Goal: Task Accomplishment & Management: Complete application form

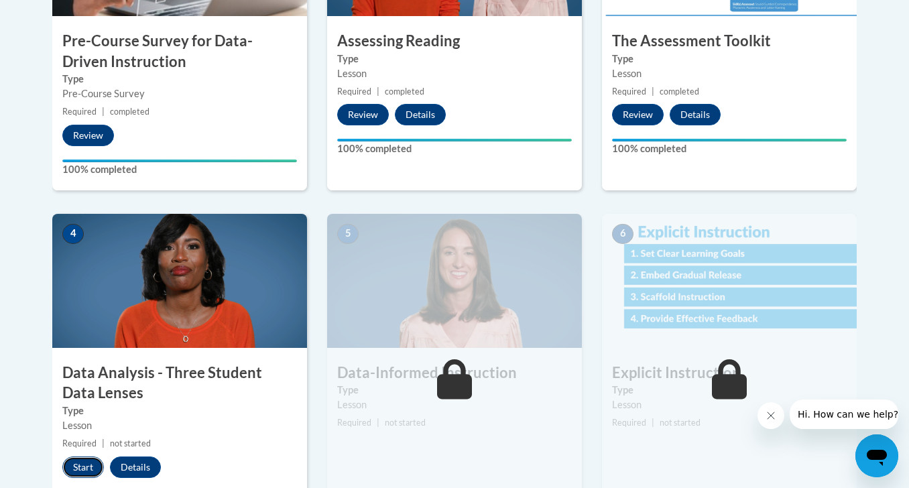
click at [83, 468] on button "Start" at bounding box center [83, 466] width 42 height 21
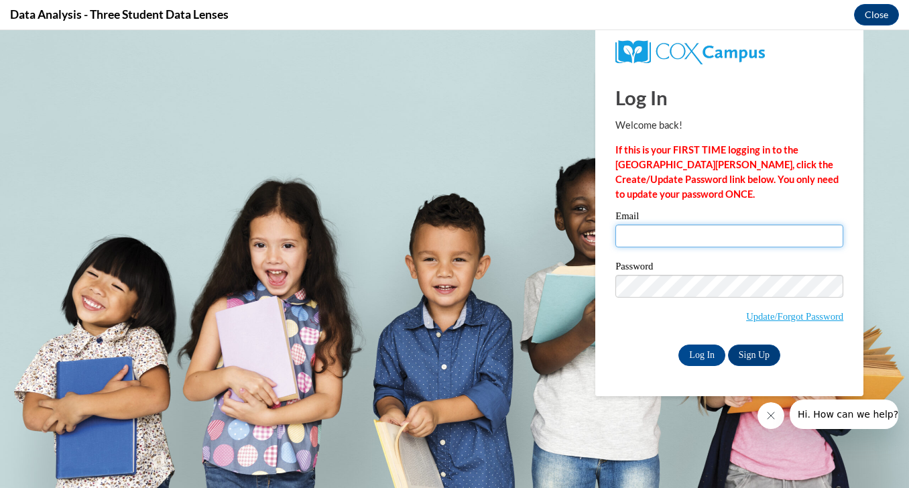
click at [684, 236] on input "Email" at bounding box center [729, 235] width 228 height 23
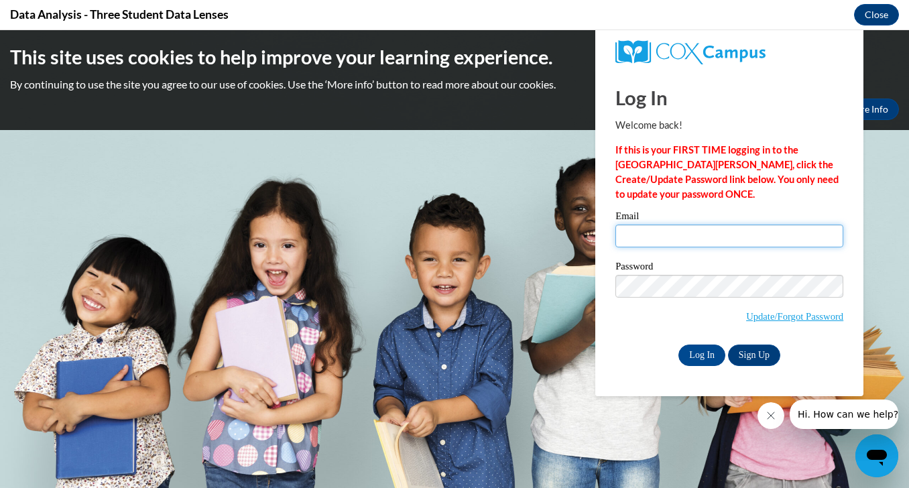
type input "nestlej@landmarkacademy.net"
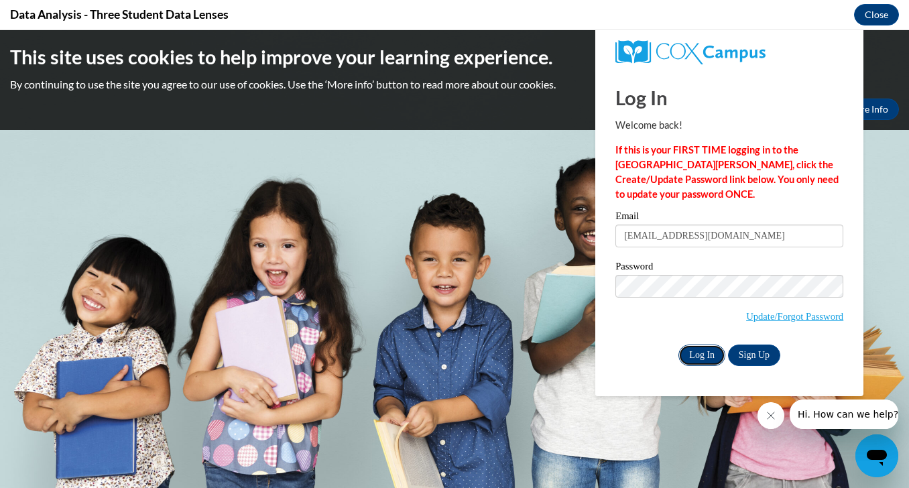
click at [704, 352] on input "Log In" at bounding box center [701, 354] width 47 height 21
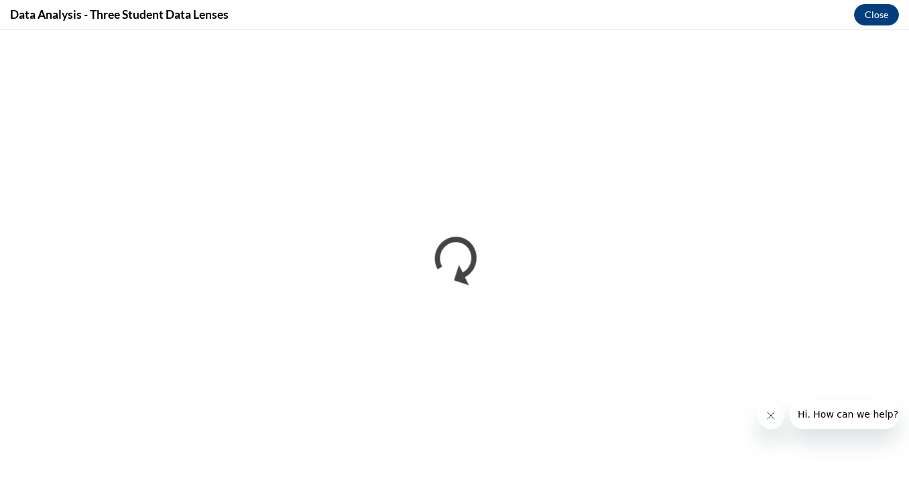
click at [771, 412] on icon "Close message from company" at bounding box center [770, 415] width 11 height 11
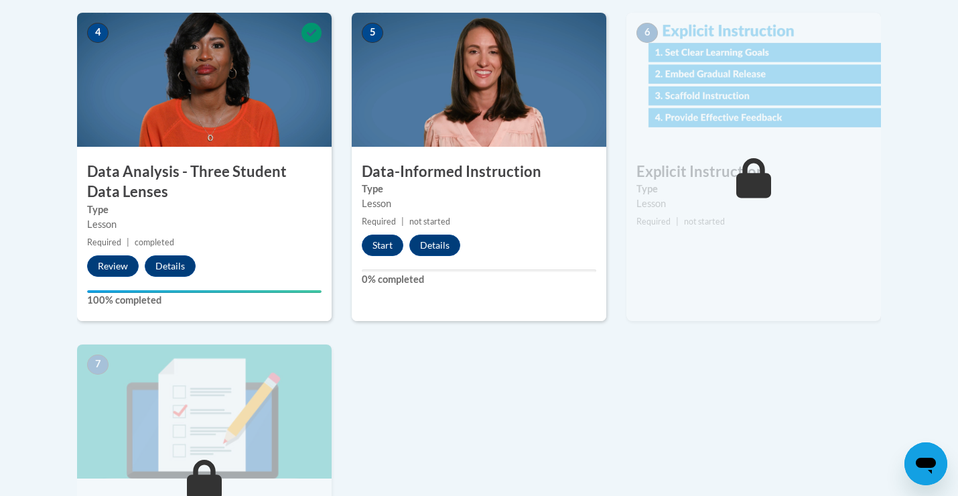
scroll to position [751, 0]
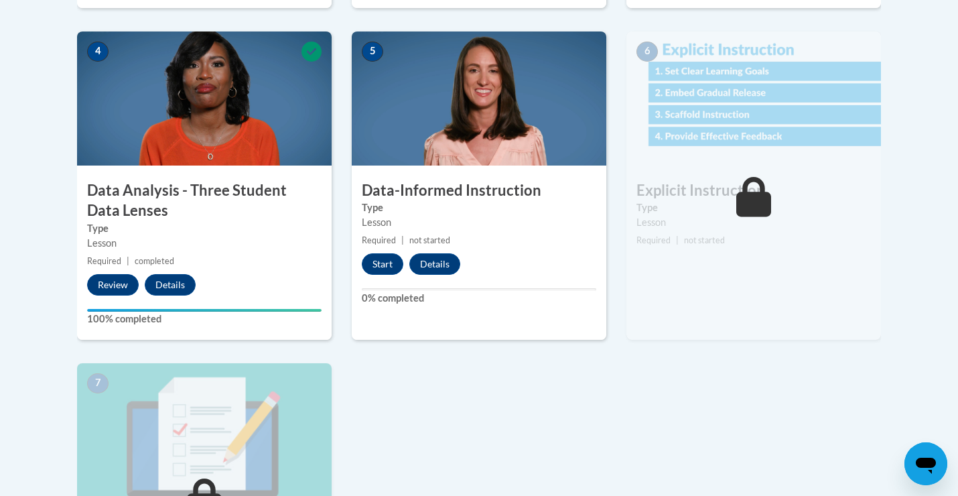
click at [736, 134] on img at bounding box center [754, 98] width 255 height 134
click at [377, 262] on button "Start" at bounding box center [383, 263] width 42 height 21
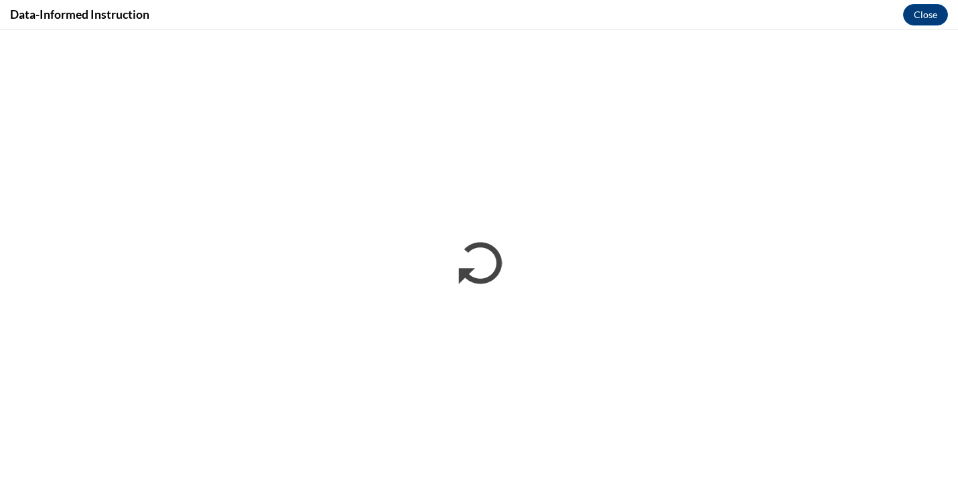
scroll to position [0, 0]
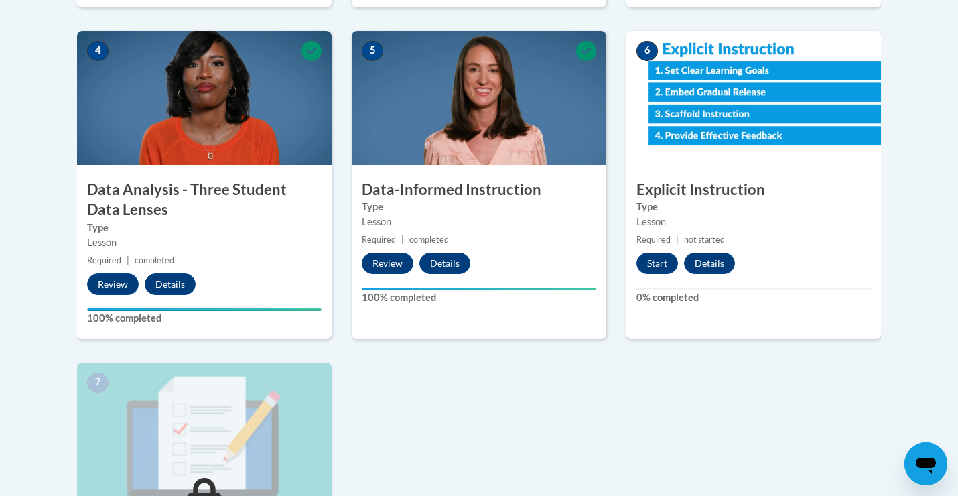
scroll to position [753, 0]
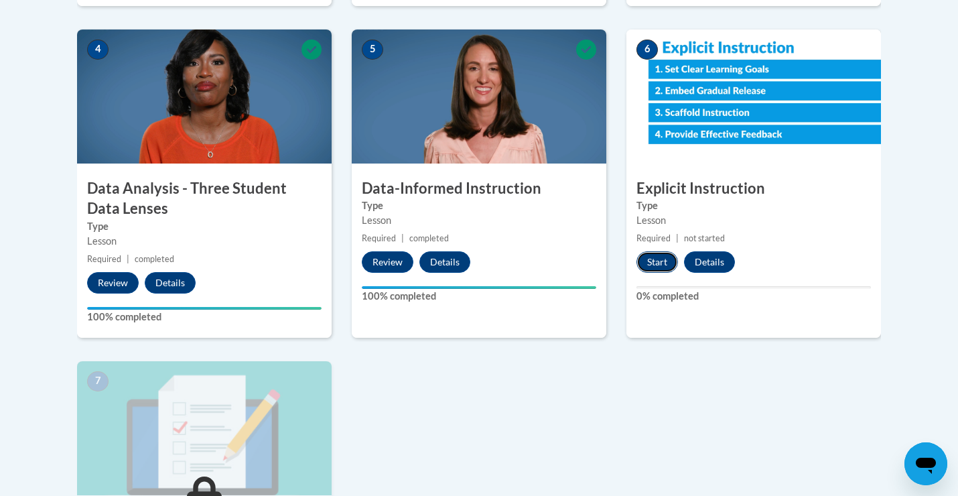
click at [655, 263] on button "Start" at bounding box center [658, 261] width 42 height 21
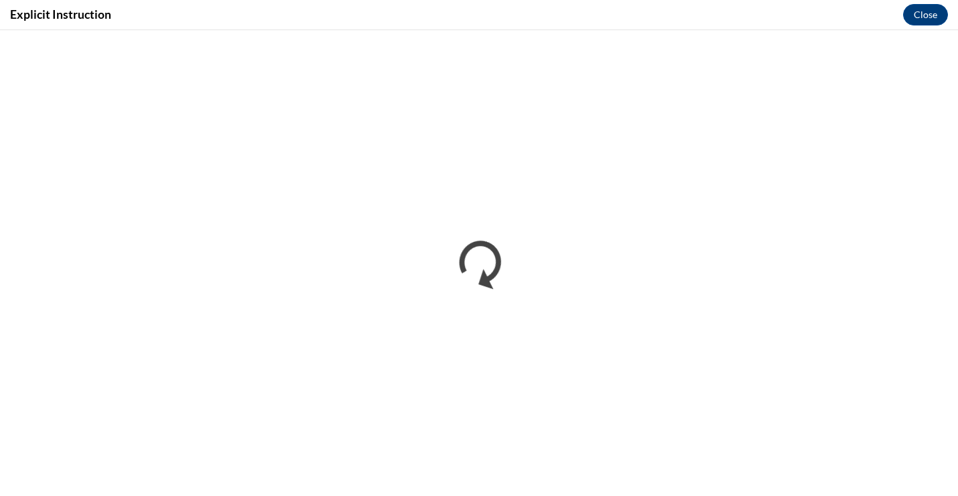
scroll to position [0, 0]
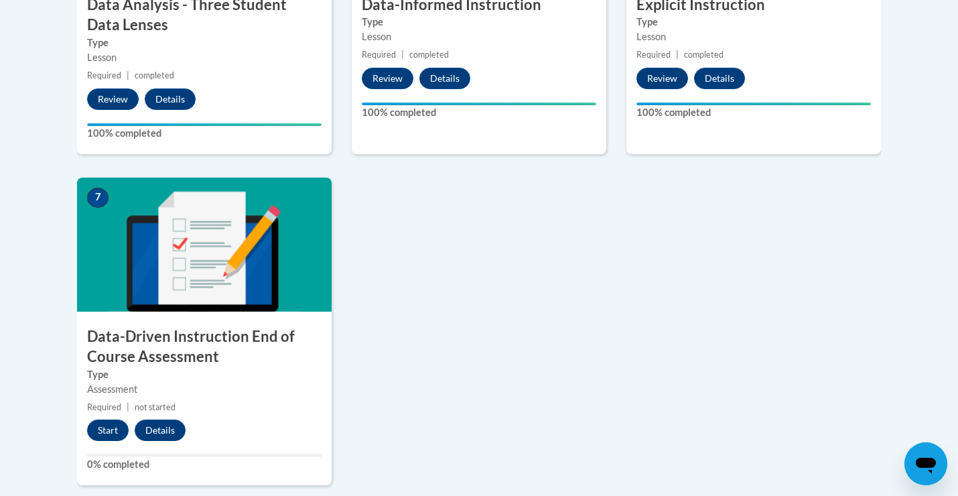
scroll to position [945, 0]
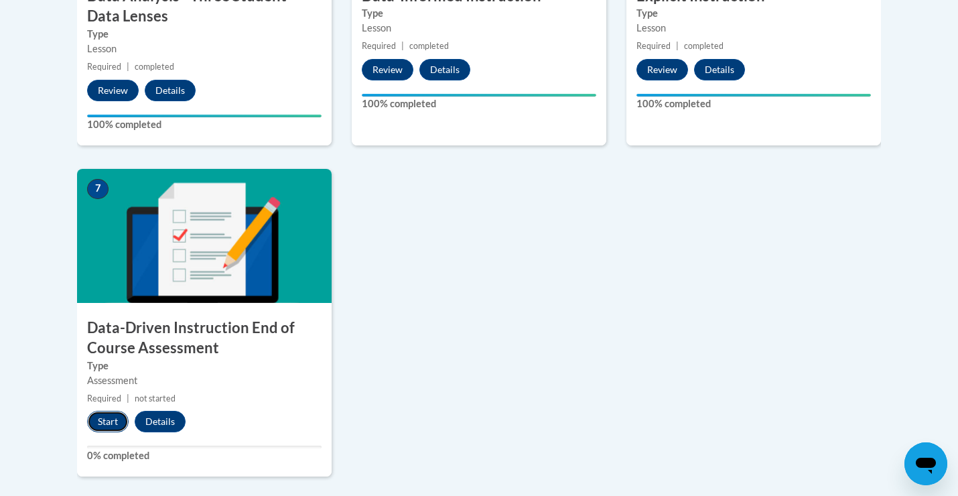
click at [101, 420] on button "Start" at bounding box center [108, 421] width 42 height 21
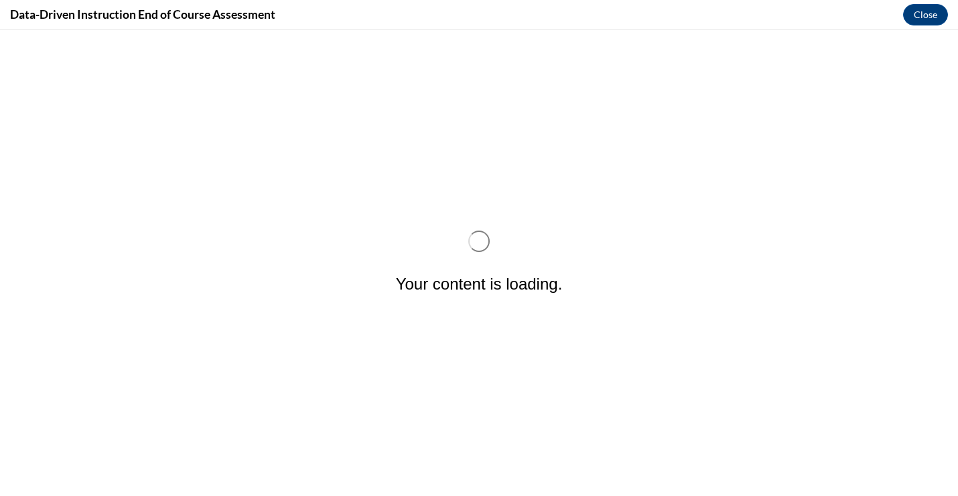
scroll to position [0, 0]
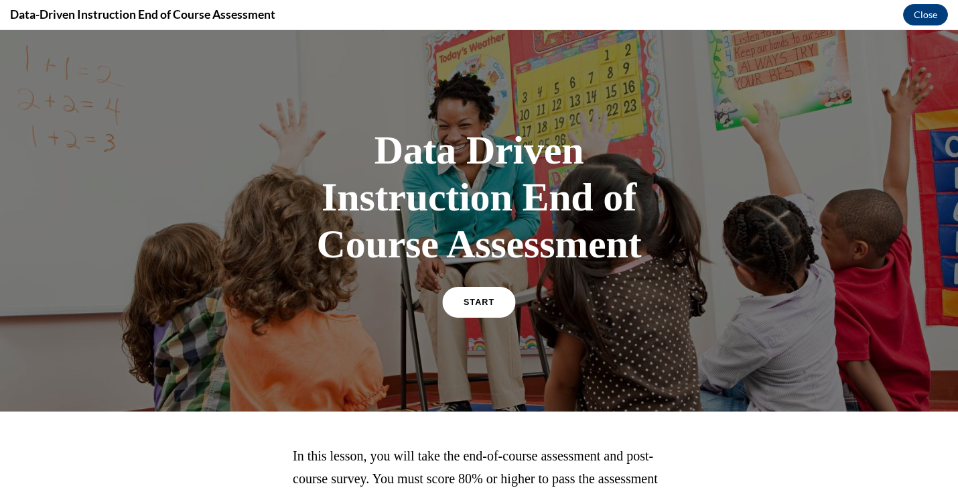
click at [476, 301] on span "START" at bounding box center [479, 303] width 31 height 10
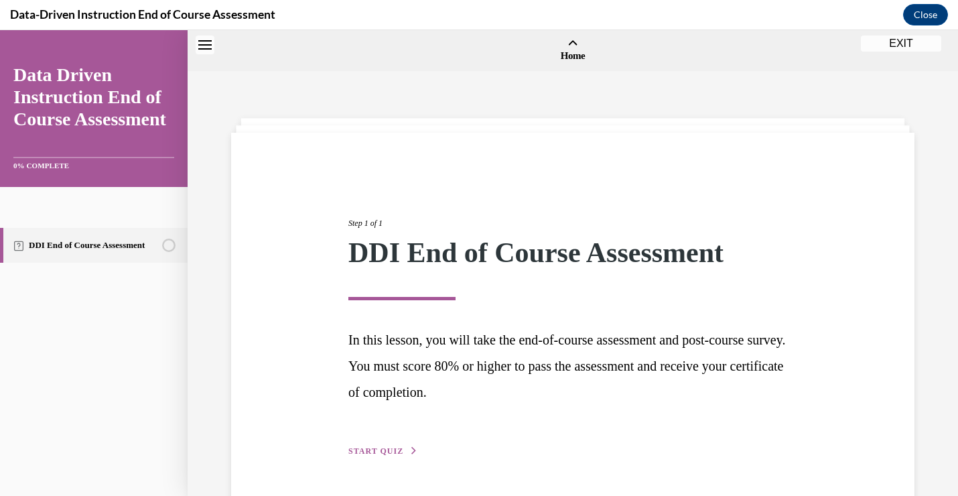
scroll to position [42, 0]
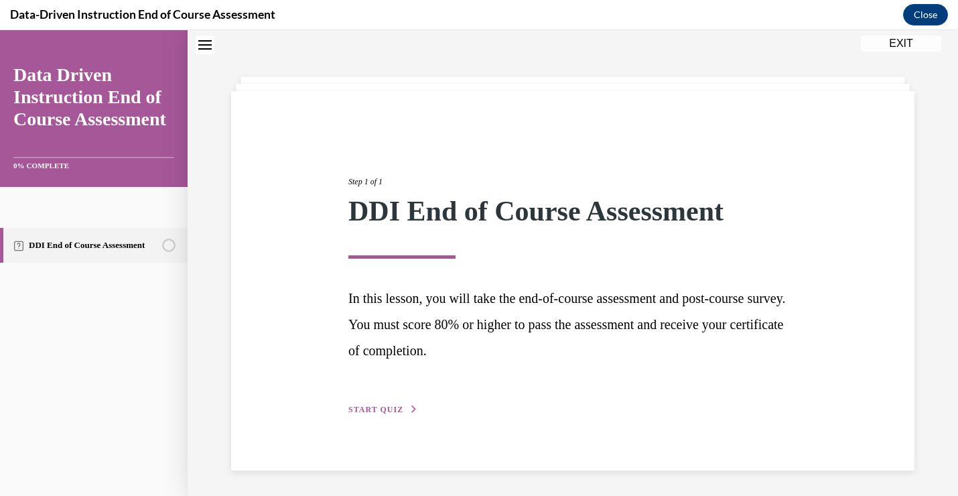
click at [377, 409] on span "START QUIZ" at bounding box center [375, 409] width 55 height 9
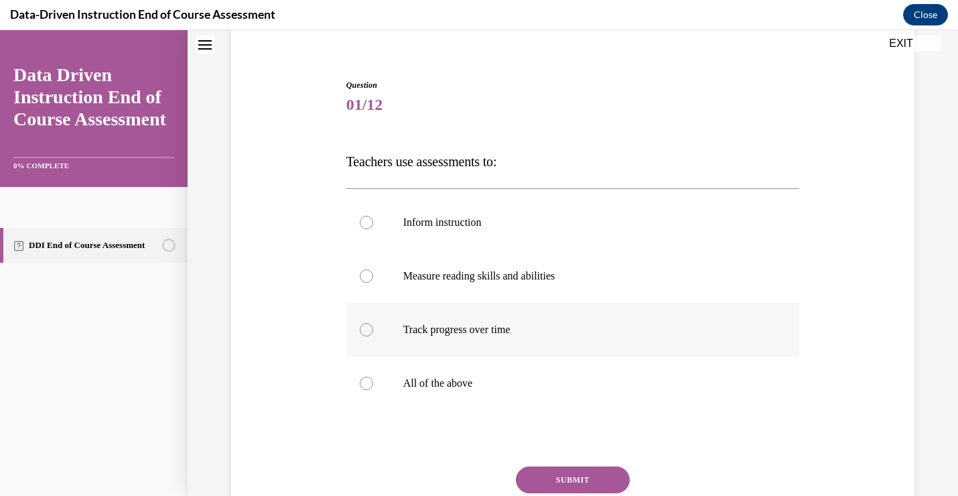
scroll to position [109, 0]
click at [367, 383] on div at bounding box center [366, 381] width 13 height 13
click at [367, 383] on input "All of the above" at bounding box center [366, 381] width 13 height 13
radio input "true"
click at [590, 472] on button "SUBMIT" at bounding box center [573, 478] width 114 height 27
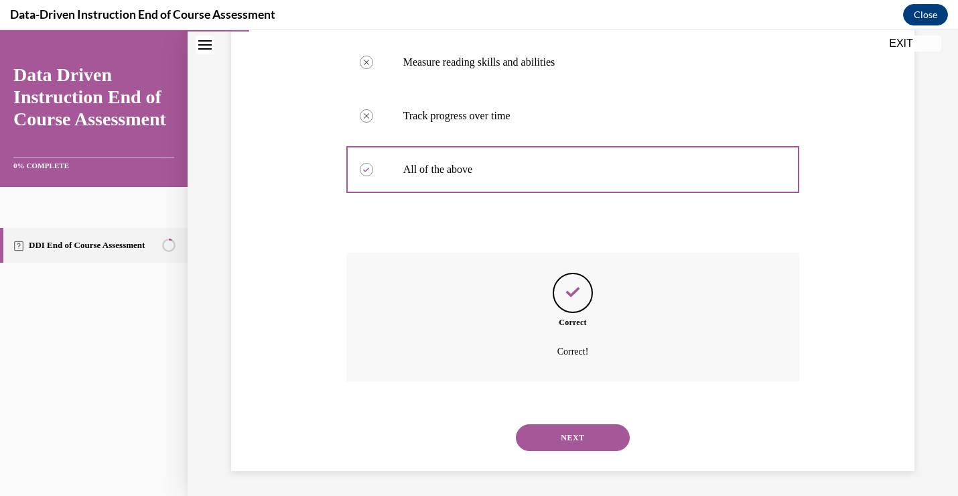
scroll to position [323, 0]
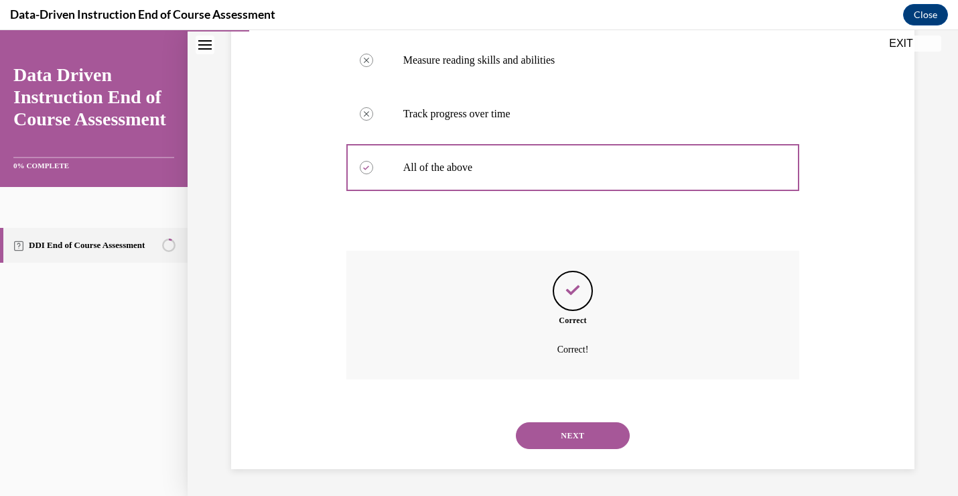
click at [568, 441] on button "NEXT" at bounding box center [573, 435] width 114 height 27
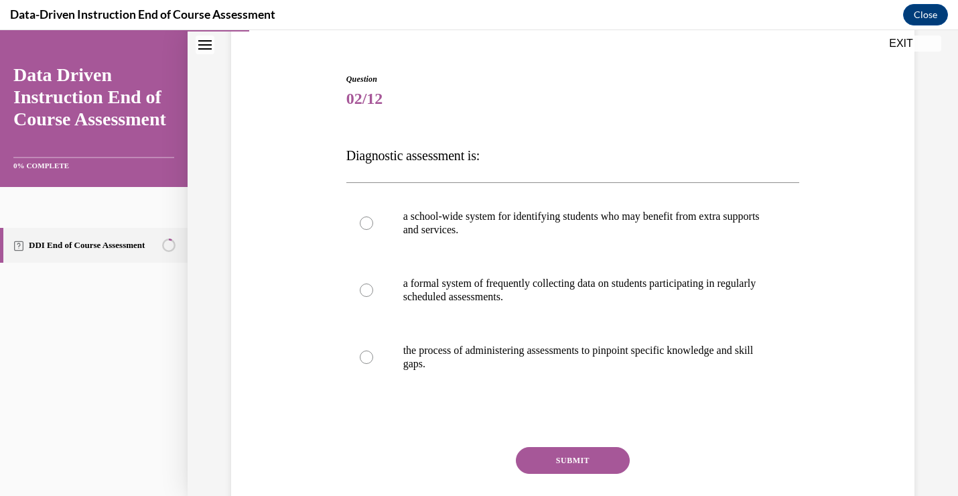
scroll to position [115, 0]
click at [367, 357] on div at bounding box center [366, 355] width 13 height 13
click at [367, 357] on input "the process of administering assessments to pinpoint specific knowledge and ski…" at bounding box center [366, 355] width 13 height 13
radio input "true"
click at [587, 456] on button "SUBMIT" at bounding box center [573, 459] width 114 height 27
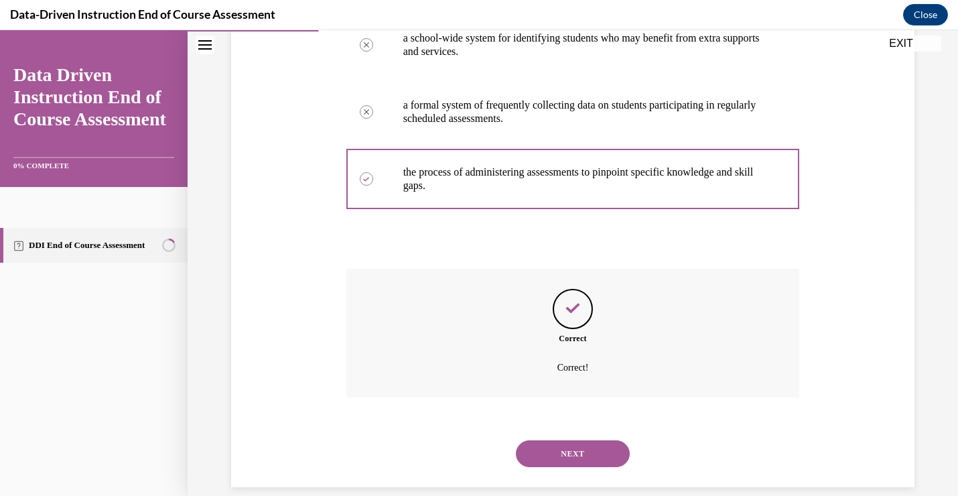
scroll to position [310, 0]
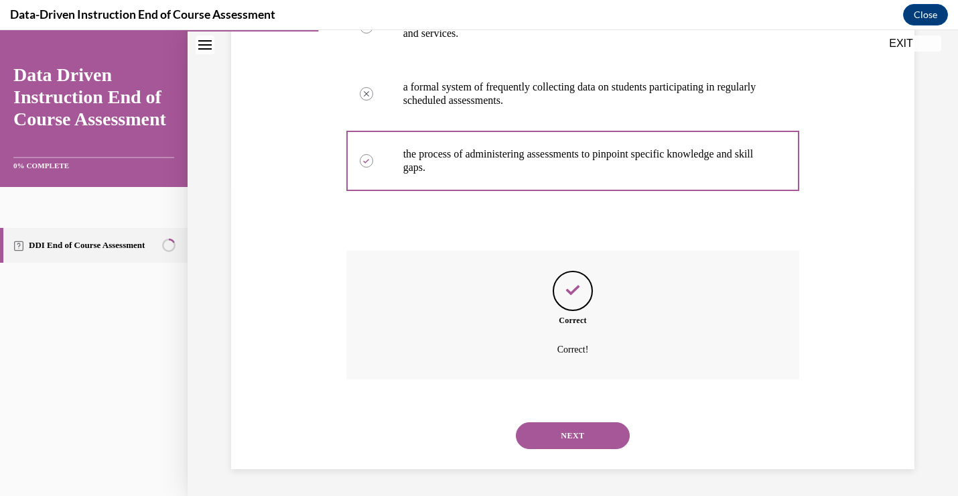
click at [585, 434] on button "NEXT" at bounding box center [573, 435] width 114 height 27
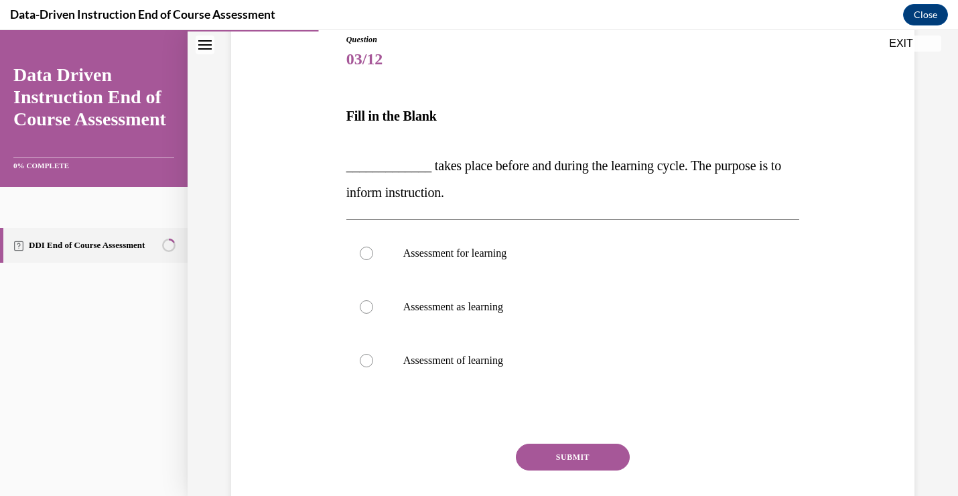
scroll to position [153, 0]
click at [364, 257] on div at bounding box center [366, 252] width 13 height 13
click at [364, 257] on input "Assessment for learning" at bounding box center [366, 252] width 13 height 13
radio input "true"
click at [562, 460] on button "SUBMIT" at bounding box center [573, 456] width 114 height 27
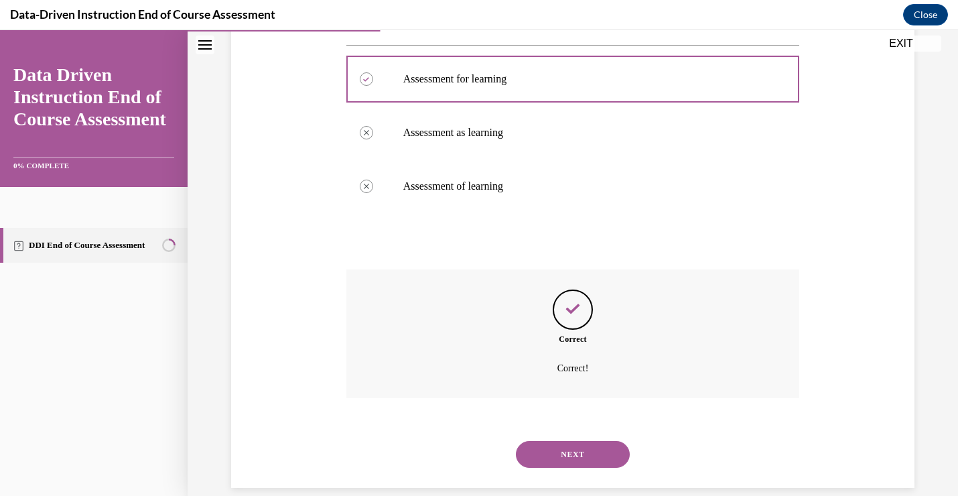
scroll to position [346, 0]
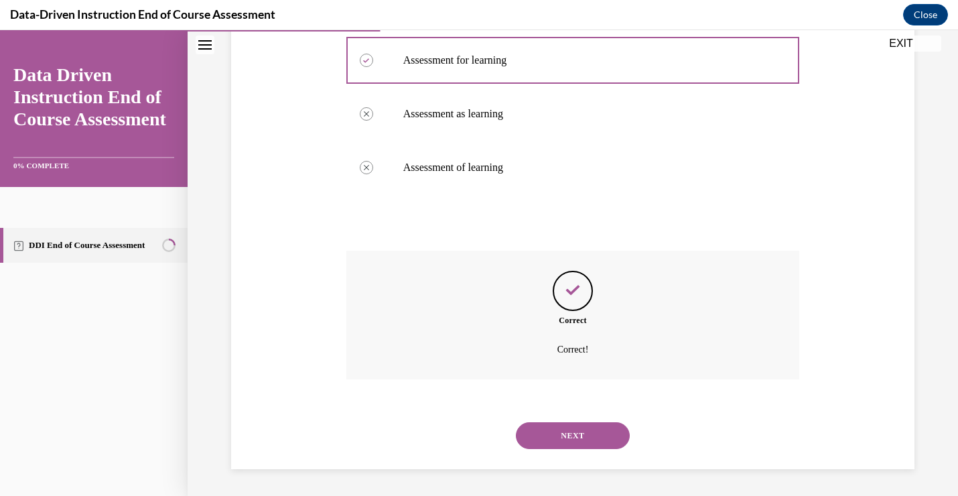
click at [565, 445] on button "NEXT" at bounding box center [573, 435] width 114 height 27
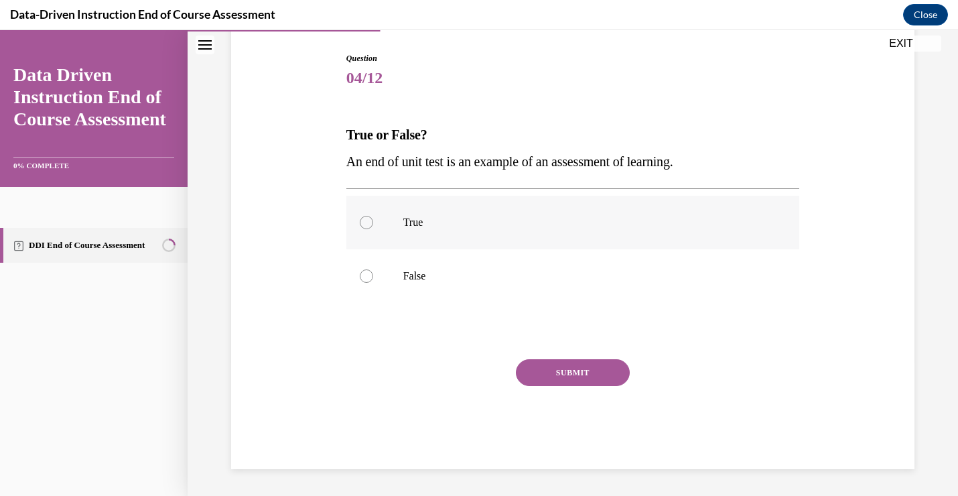
click at [365, 229] on label "True" at bounding box center [573, 223] width 454 height 54
click at [365, 229] on input "True" at bounding box center [366, 222] width 13 height 13
radio input "true"
click at [554, 374] on button "SUBMIT" at bounding box center [573, 372] width 114 height 27
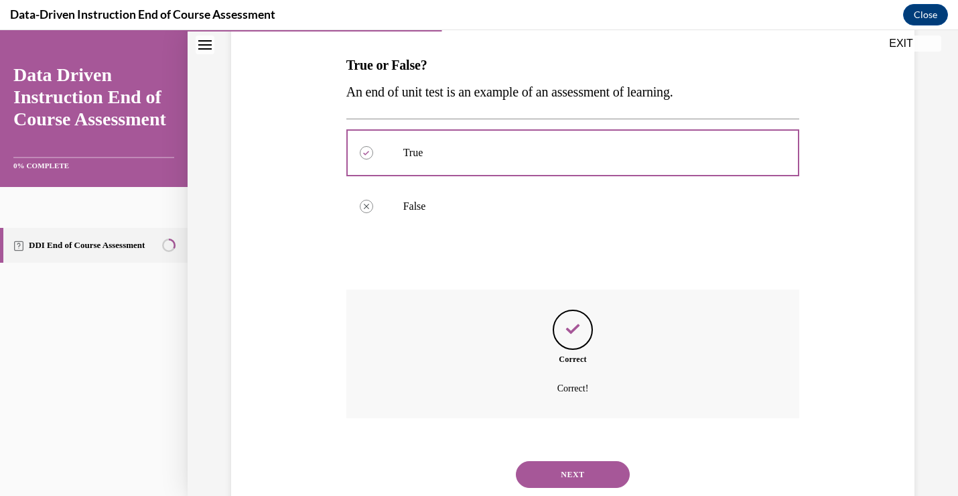
scroll to position [243, 0]
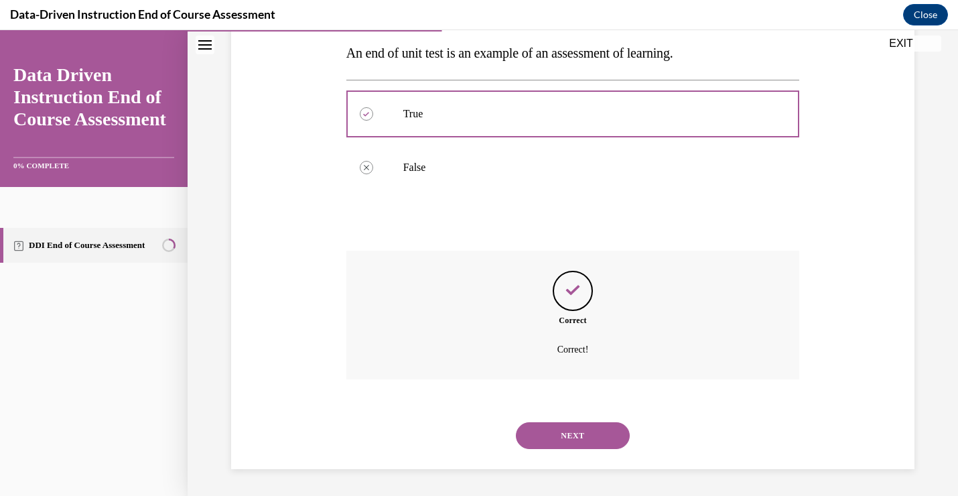
click at [561, 430] on button "NEXT" at bounding box center [573, 435] width 114 height 27
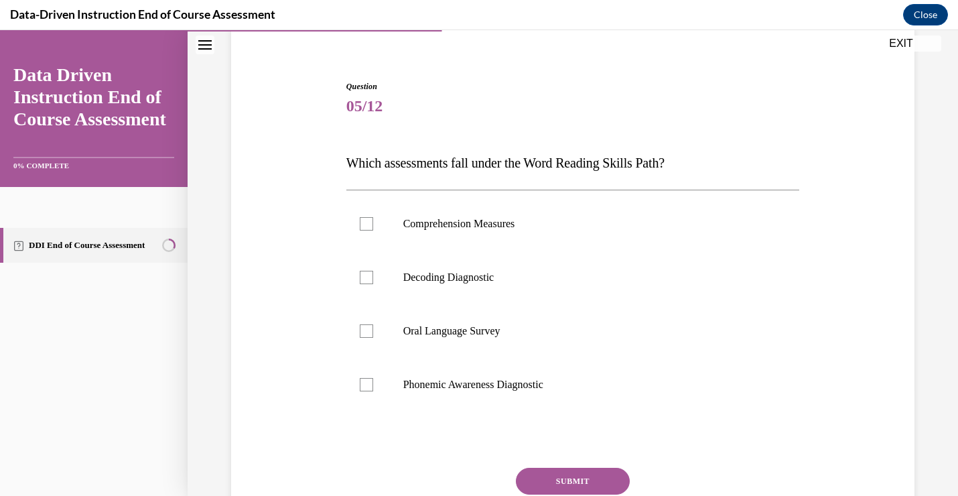
scroll to position [111, 0]
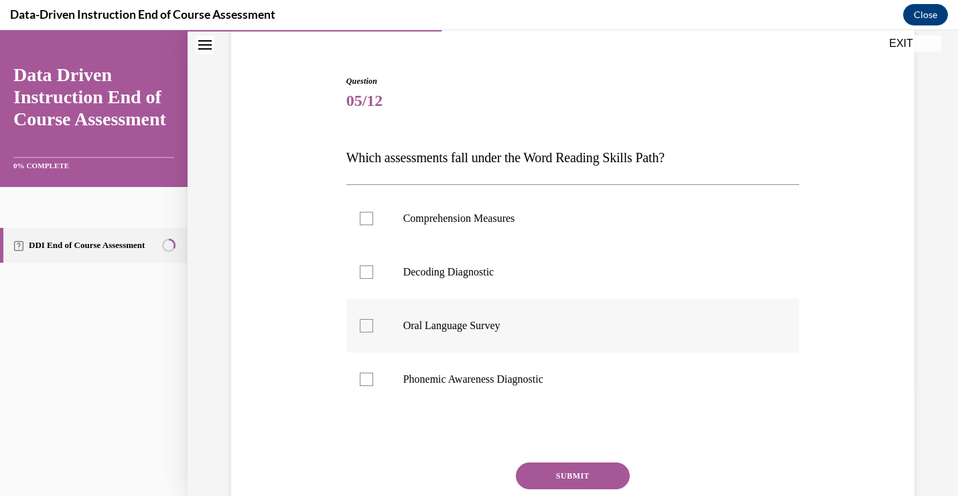
click at [365, 326] on div at bounding box center [366, 325] width 13 height 13
click at [365, 326] on input "Oral Language Survey" at bounding box center [366, 325] width 13 height 13
checkbox input "true"
click at [365, 274] on div at bounding box center [366, 271] width 13 height 13
click at [365, 274] on input "Decoding Diagnostic" at bounding box center [366, 271] width 13 height 13
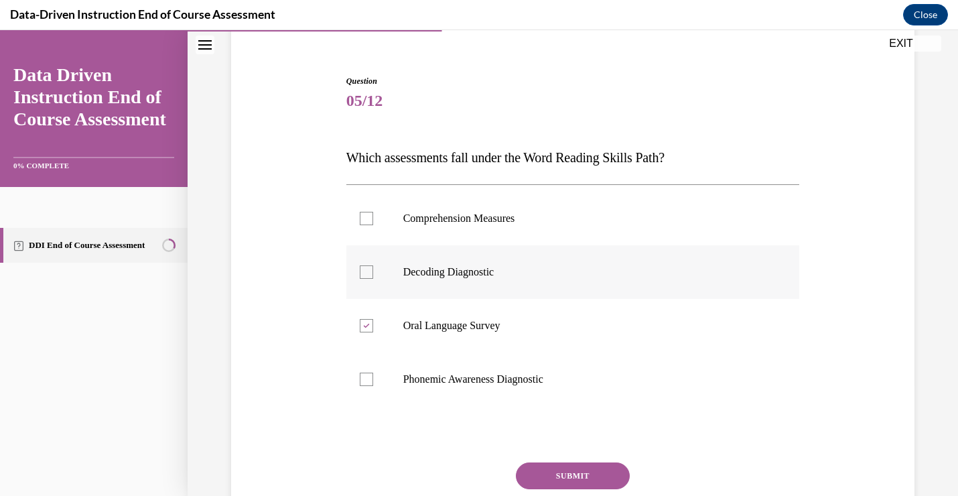
checkbox input "true"
click at [568, 476] on button "SUBMIT" at bounding box center [573, 475] width 114 height 27
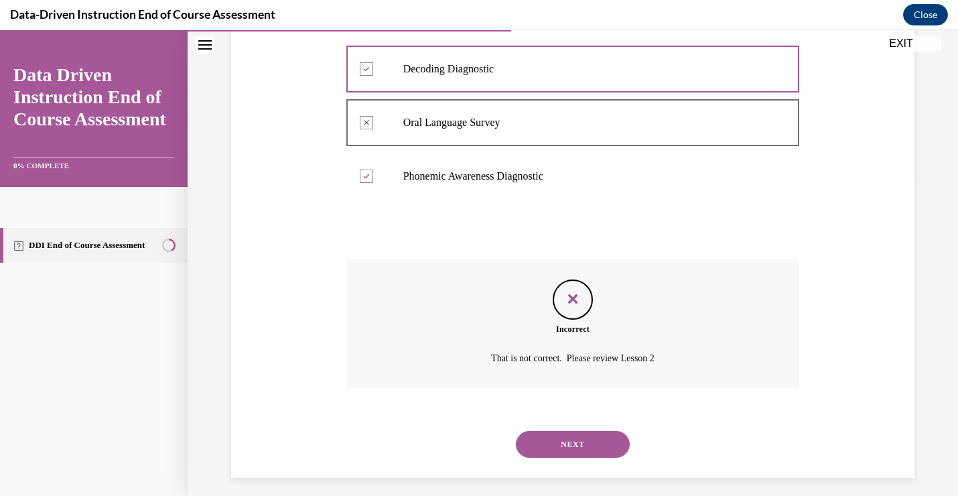
scroll to position [323, 0]
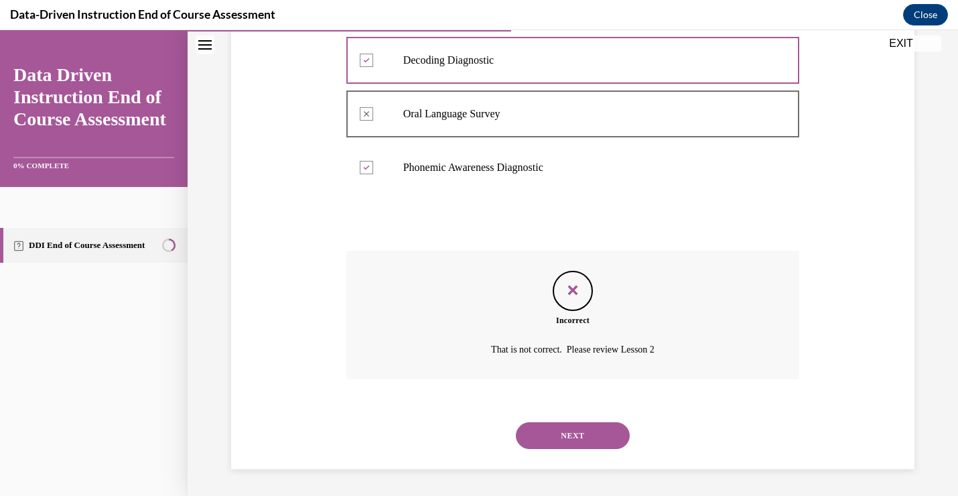
click at [570, 430] on button "NEXT" at bounding box center [573, 435] width 114 height 27
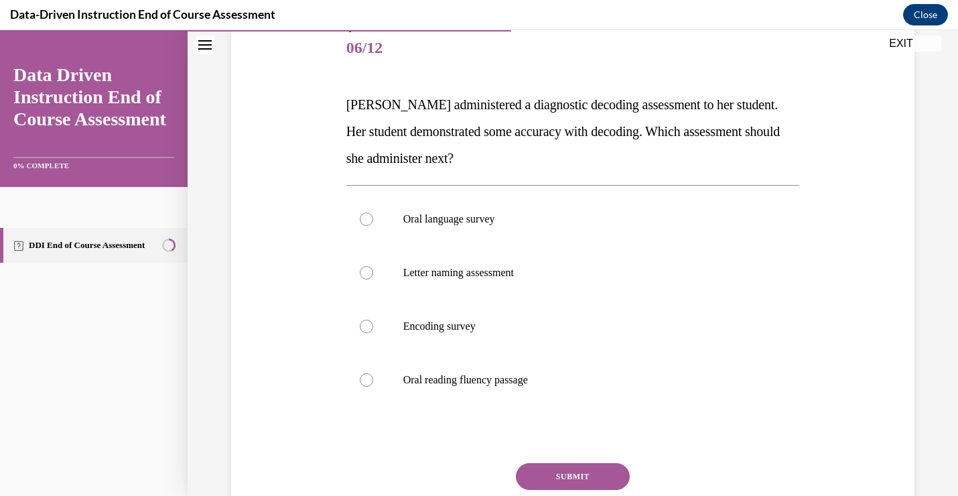
scroll to position [165, 0]
click at [365, 327] on div at bounding box center [366, 325] width 13 height 13
click at [365, 327] on input "Encoding survey" at bounding box center [366, 325] width 13 height 13
radio input "true"
click at [554, 475] on button "SUBMIT" at bounding box center [573, 475] width 114 height 27
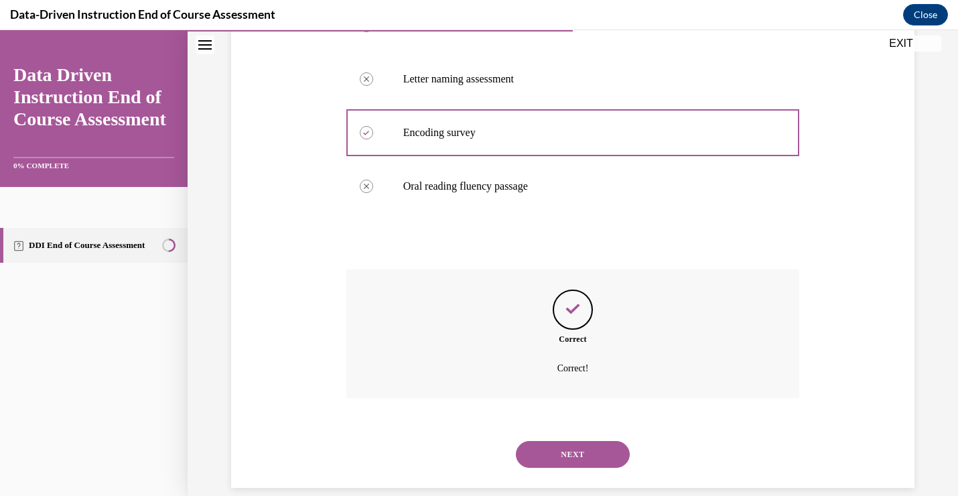
scroll to position [377, 0]
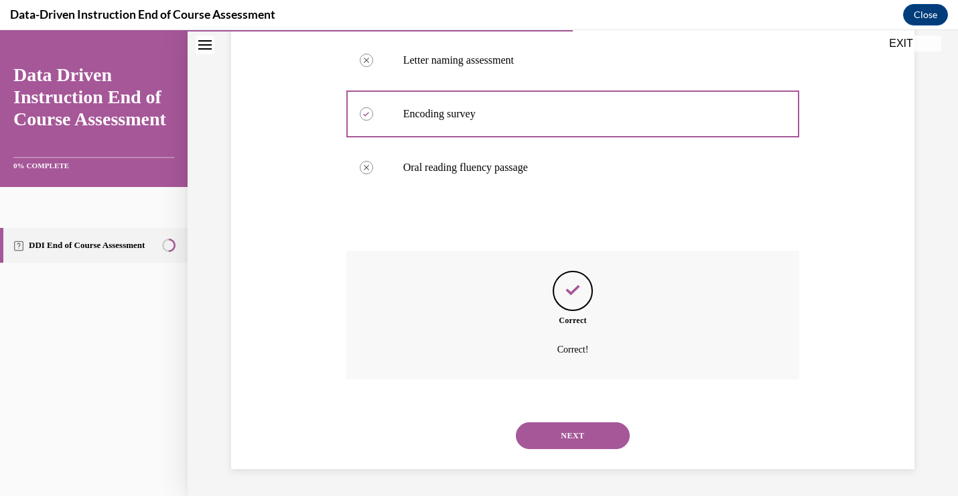
click at [567, 437] on button "NEXT" at bounding box center [573, 435] width 114 height 27
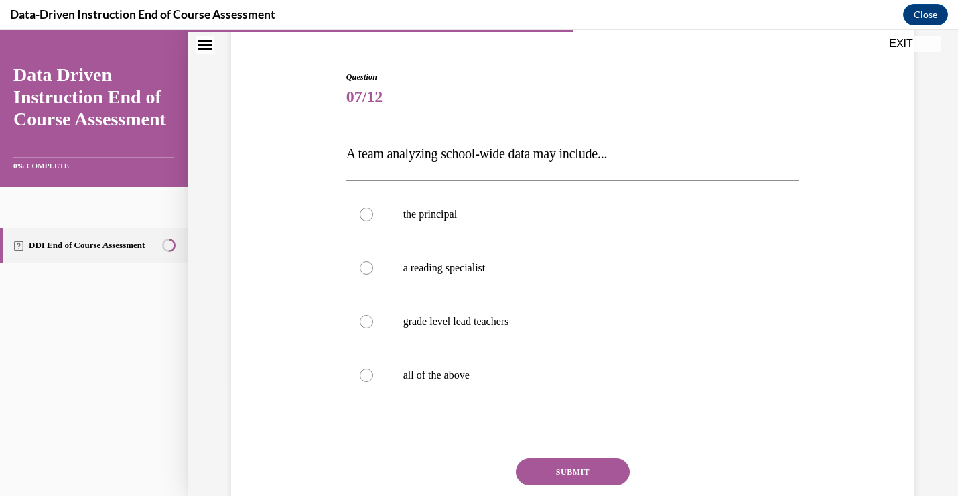
scroll to position [116, 0]
click at [365, 375] on div at bounding box center [366, 374] width 13 height 13
click at [365, 375] on input "all of the above" at bounding box center [366, 374] width 13 height 13
radio input "true"
click at [541, 470] on button "SUBMIT" at bounding box center [573, 471] width 114 height 27
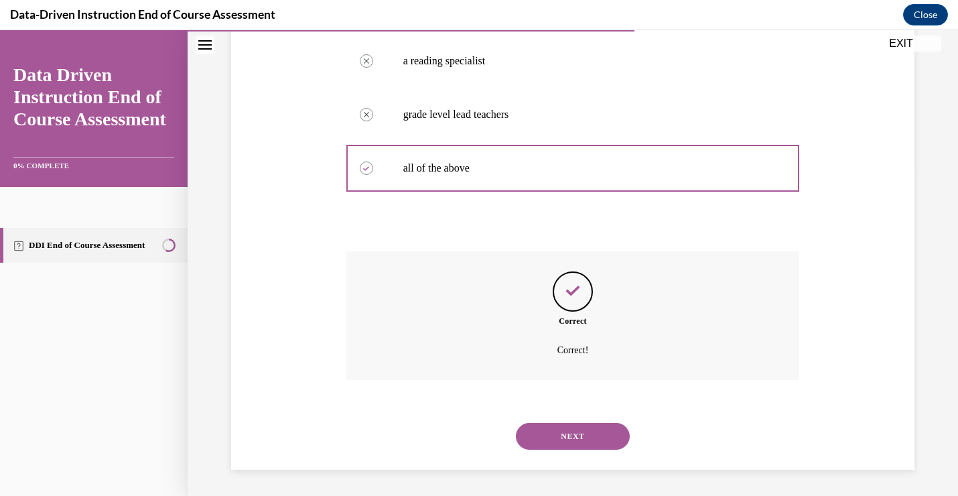
scroll to position [323, 0]
click at [558, 435] on button "NEXT" at bounding box center [573, 435] width 114 height 27
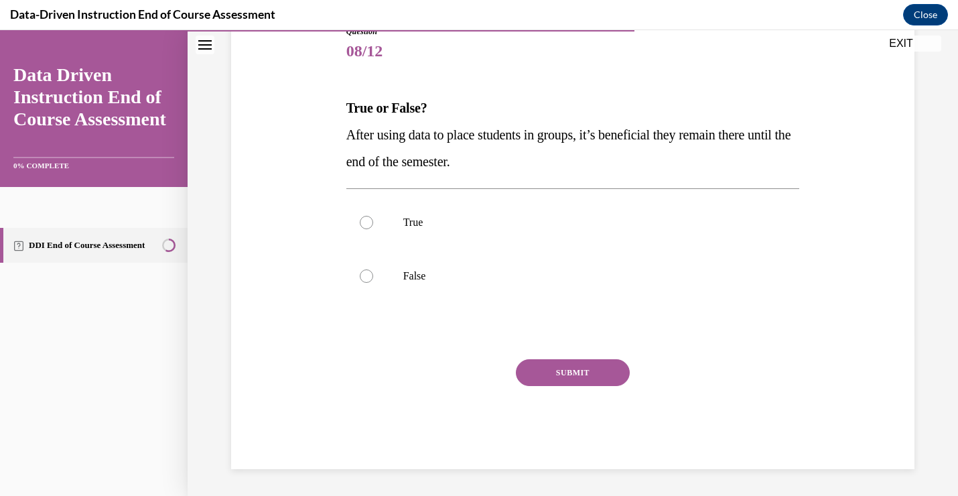
scroll to position [149, 0]
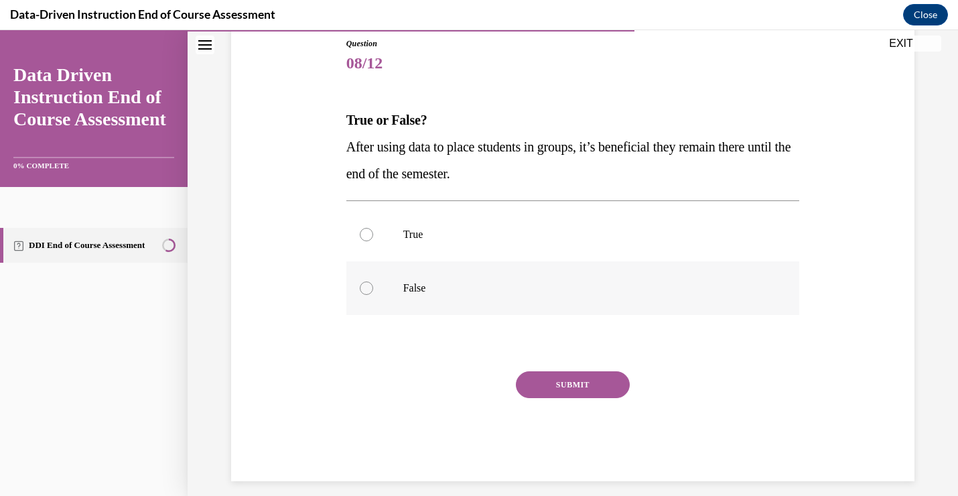
click at [366, 287] on div at bounding box center [366, 287] width 13 height 13
click at [366, 287] on input "False" at bounding box center [366, 287] width 13 height 13
radio input "true"
click at [562, 386] on button "SUBMIT" at bounding box center [573, 384] width 114 height 27
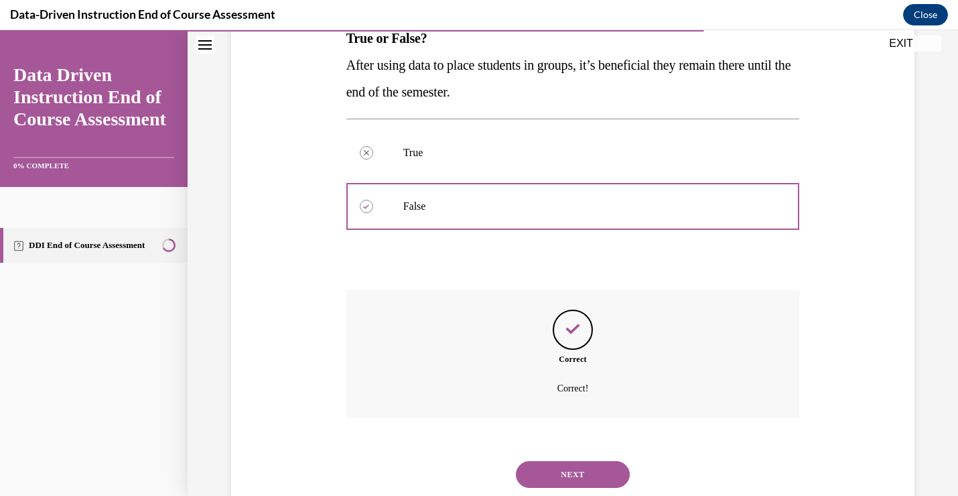
scroll to position [269, 0]
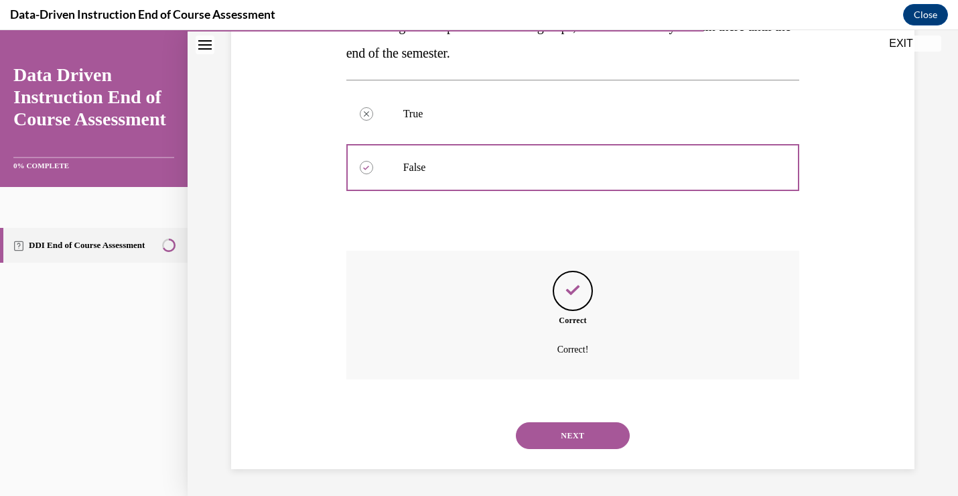
click at [569, 440] on button "NEXT" at bounding box center [573, 435] width 114 height 27
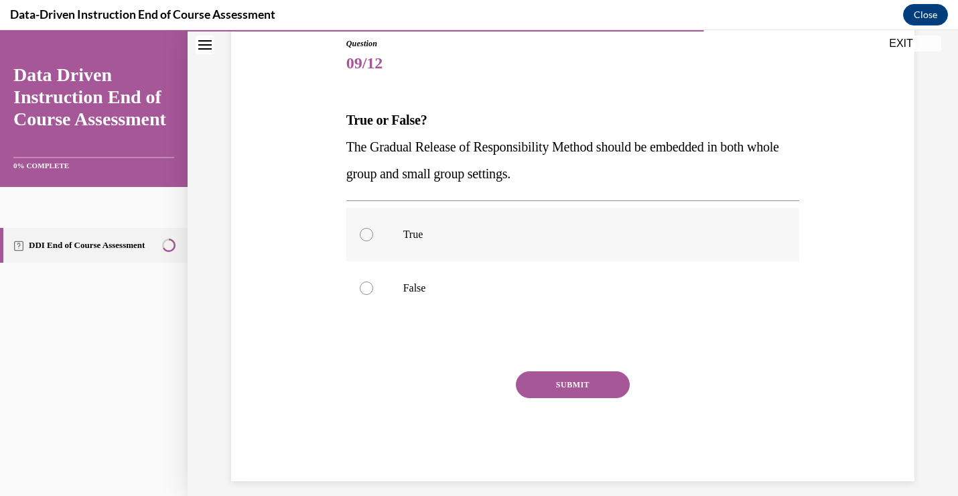
click at [365, 235] on div at bounding box center [366, 234] width 13 height 13
click at [365, 235] on input "True" at bounding box center [366, 234] width 13 height 13
radio input "true"
click at [559, 386] on button "SUBMIT" at bounding box center [573, 384] width 114 height 27
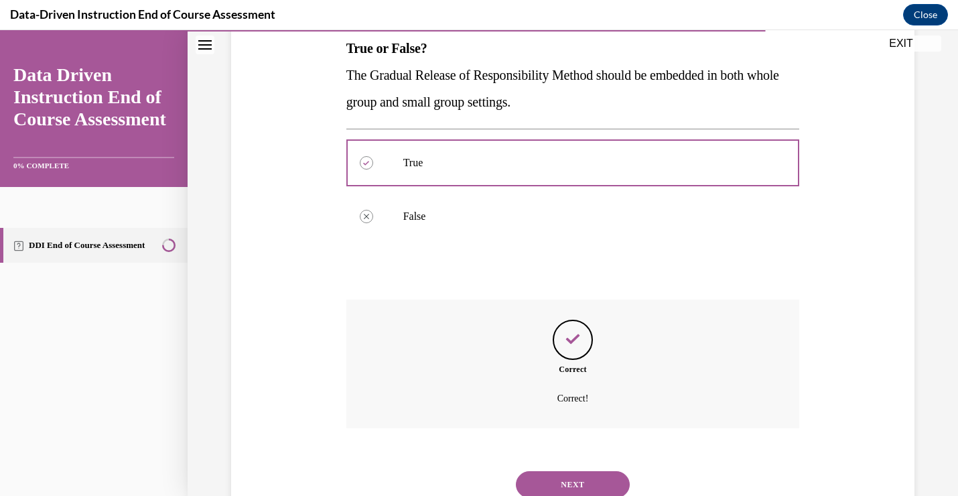
scroll to position [269, 0]
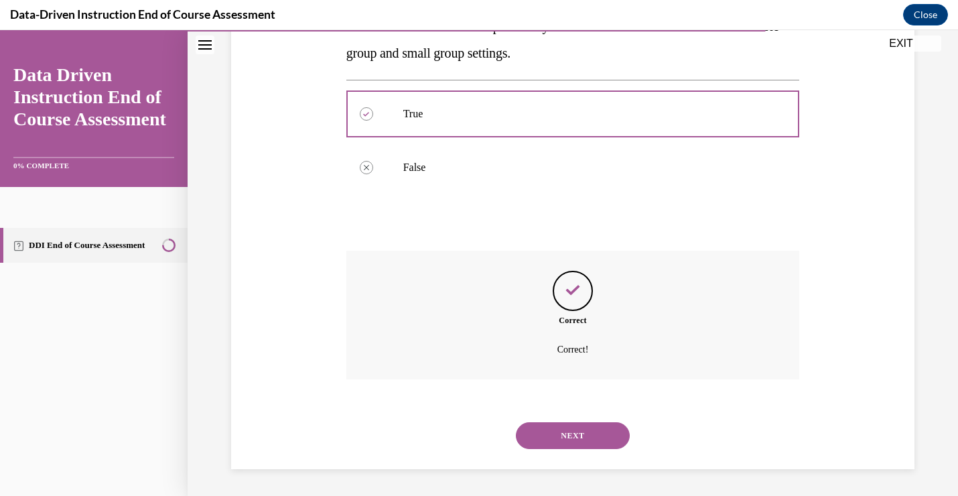
click at [572, 436] on button "NEXT" at bounding box center [573, 435] width 114 height 27
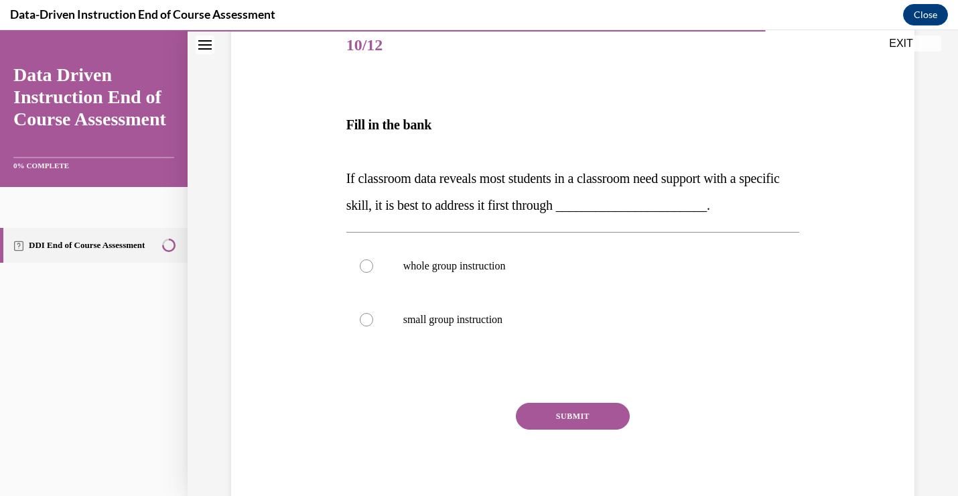
scroll to position [168, 0]
click at [364, 264] on div at bounding box center [366, 265] width 13 height 13
click at [364, 264] on input "whole group instruction" at bounding box center [366, 265] width 13 height 13
radio input "true"
click at [581, 411] on button "SUBMIT" at bounding box center [573, 415] width 114 height 27
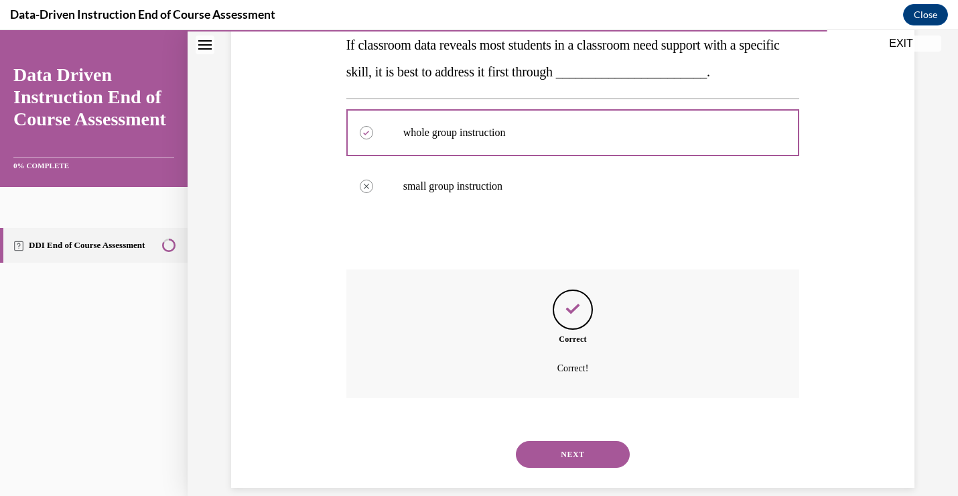
scroll to position [319, 0]
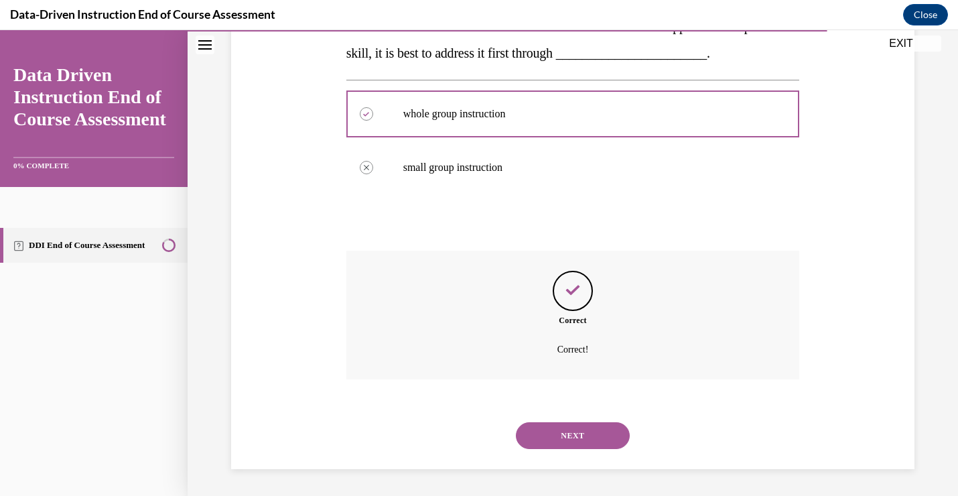
click at [576, 434] on button "NEXT" at bounding box center [573, 435] width 114 height 27
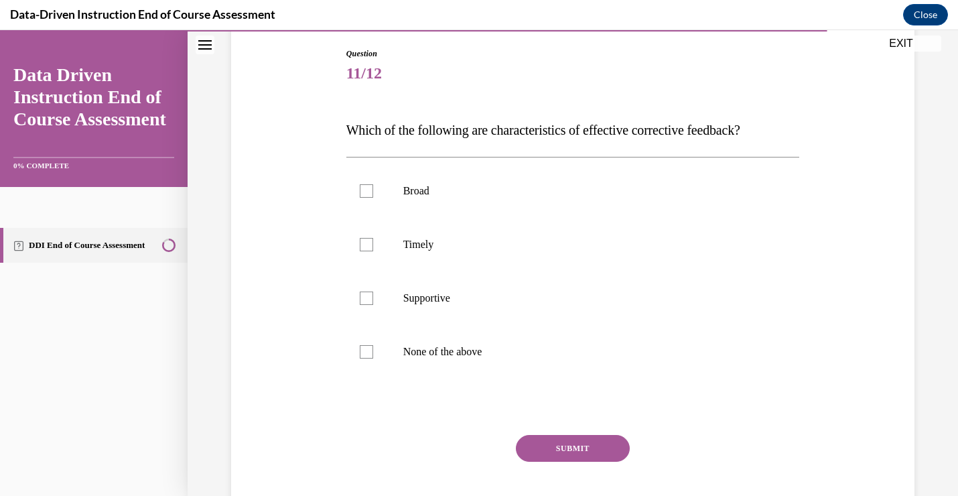
scroll to position [140, 0]
click at [364, 246] on div at bounding box center [366, 243] width 13 height 13
click at [364, 246] on input "Timely" at bounding box center [366, 243] width 13 height 13
checkbox input "true"
click at [368, 297] on div at bounding box center [366, 296] width 13 height 13
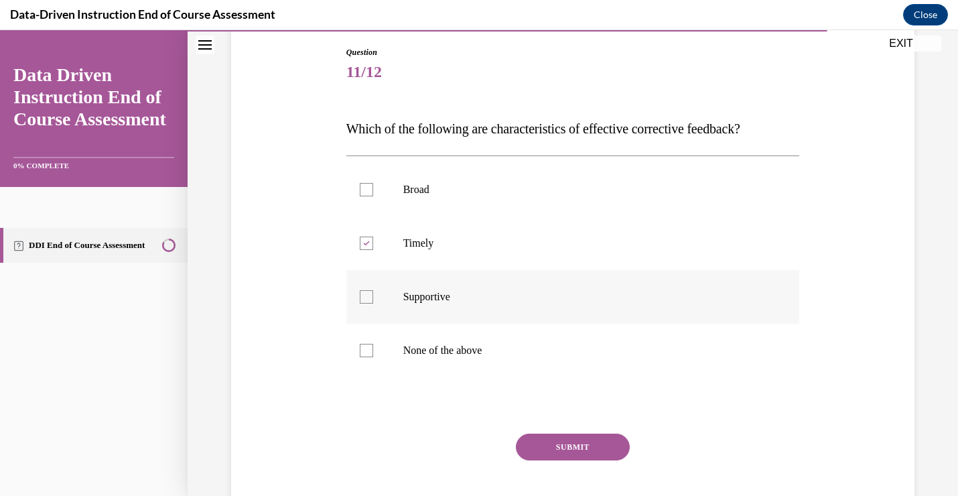
click at [368, 297] on input "Supportive" at bounding box center [366, 296] width 13 height 13
checkbox input "true"
click at [558, 443] on button "SUBMIT" at bounding box center [573, 447] width 114 height 27
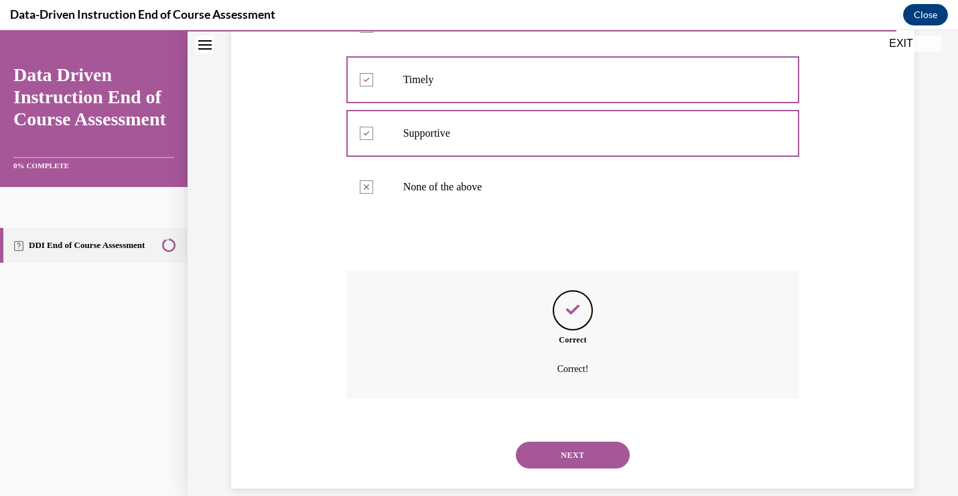
scroll to position [323, 0]
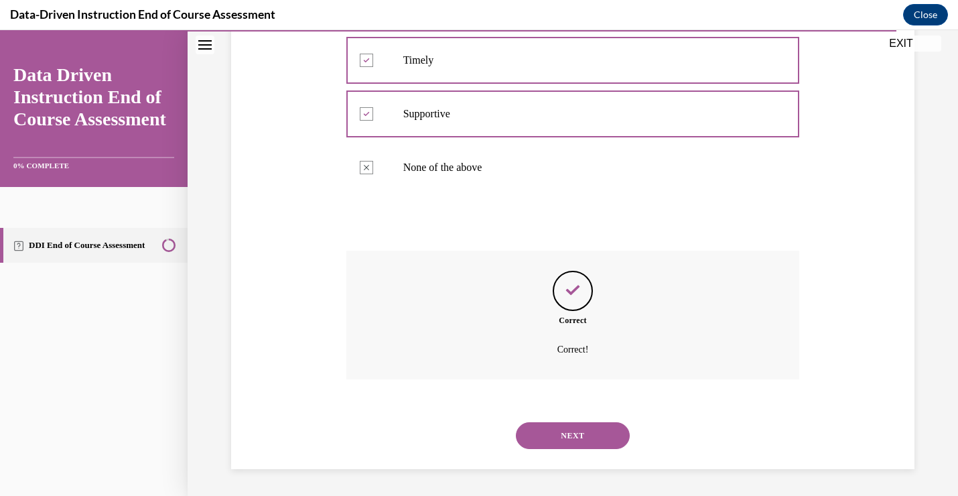
click at [558, 443] on button "NEXT" at bounding box center [573, 435] width 114 height 27
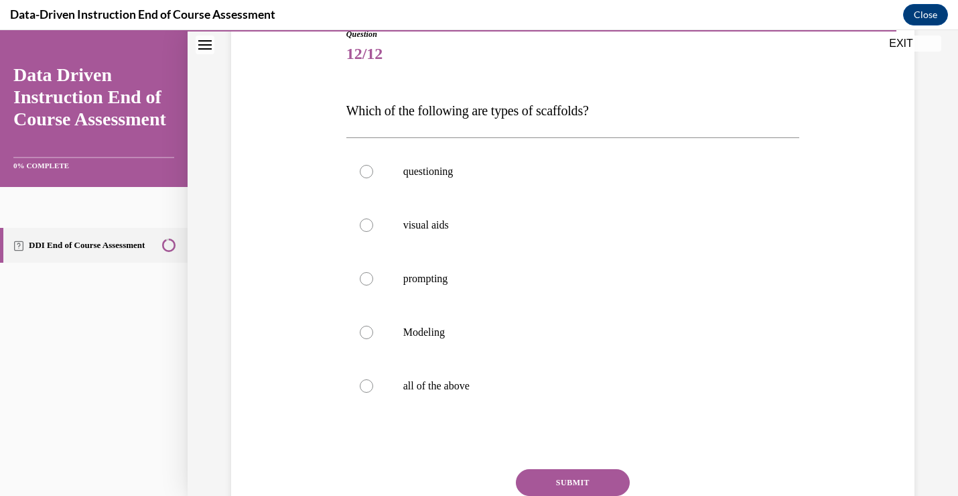
scroll to position [161, 0]
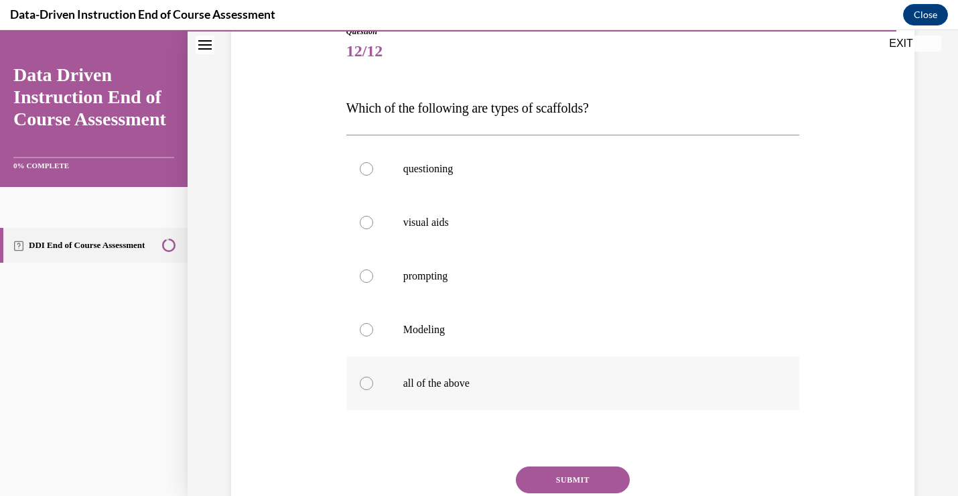
click at [363, 381] on div at bounding box center [366, 383] width 13 height 13
click at [363, 381] on input "all of the above" at bounding box center [366, 383] width 13 height 13
radio input "true"
click at [539, 474] on button "SUBMIT" at bounding box center [573, 479] width 114 height 27
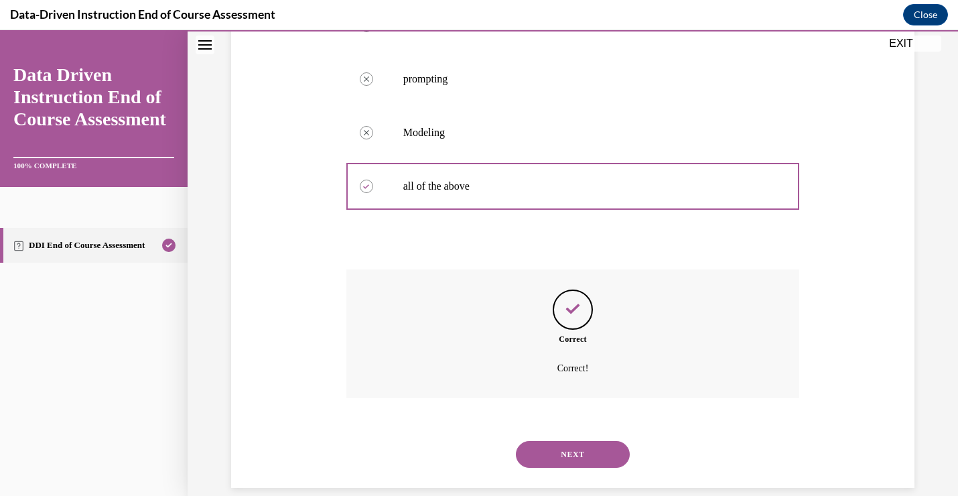
scroll to position [377, 0]
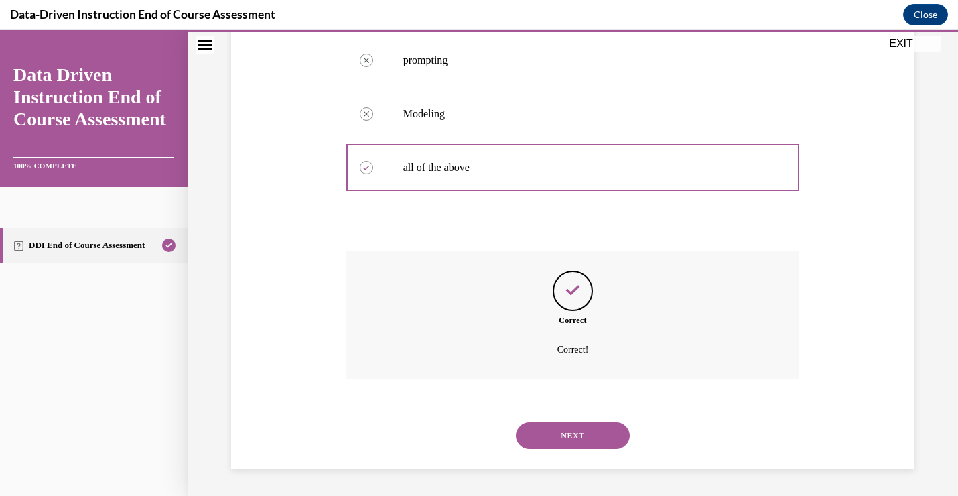
click at [552, 433] on button "NEXT" at bounding box center [573, 435] width 114 height 27
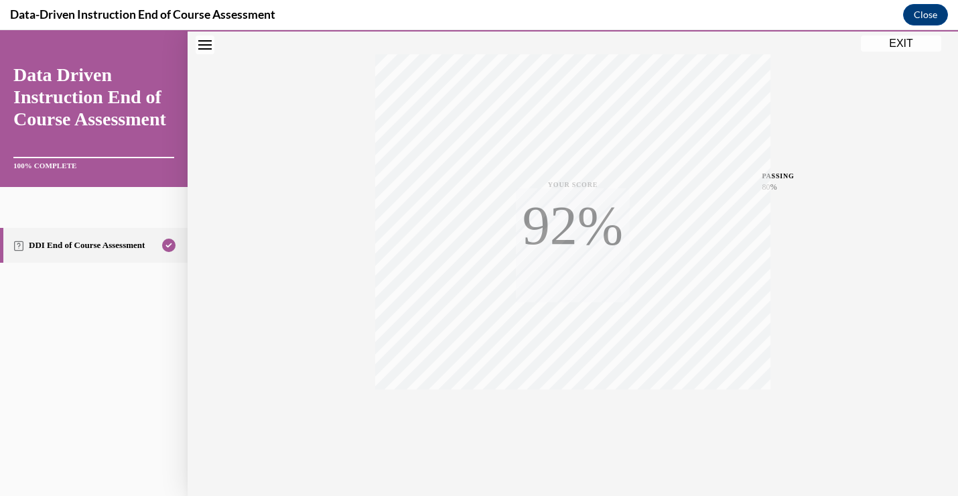
scroll to position [221, 0]
click at [909, 42] on button "EXIT" at bounding box center [901, 44] width 80 height 16
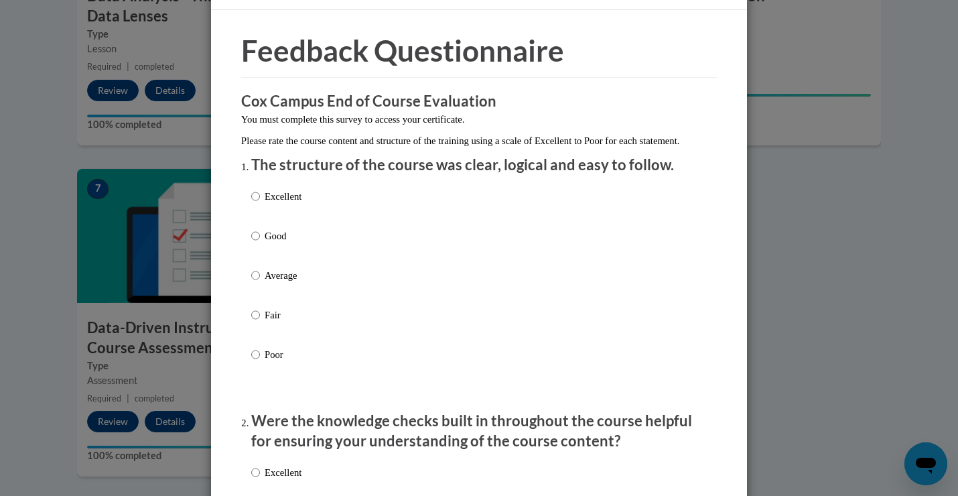
scroll to position [34, 0]
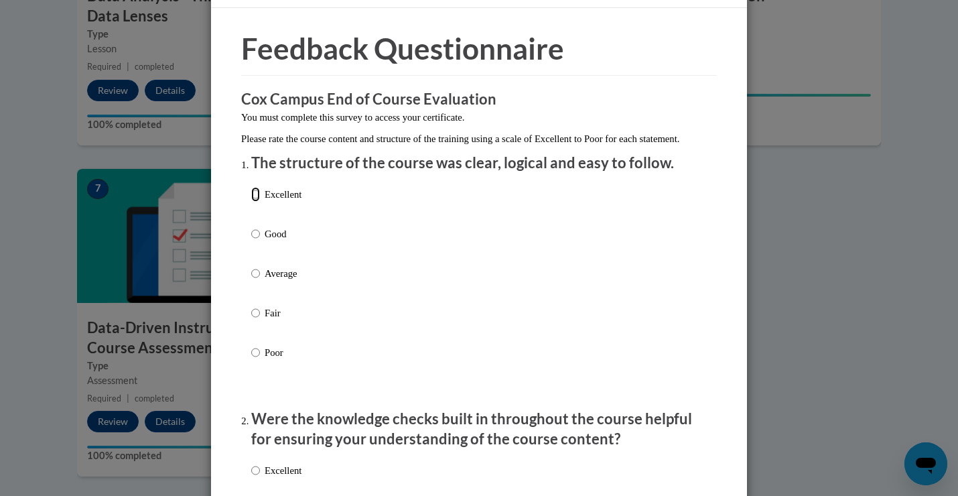
click at [253, 202] on input "Excellent" at bounding box center [255, 194] width 9 height 15
radio input "true"
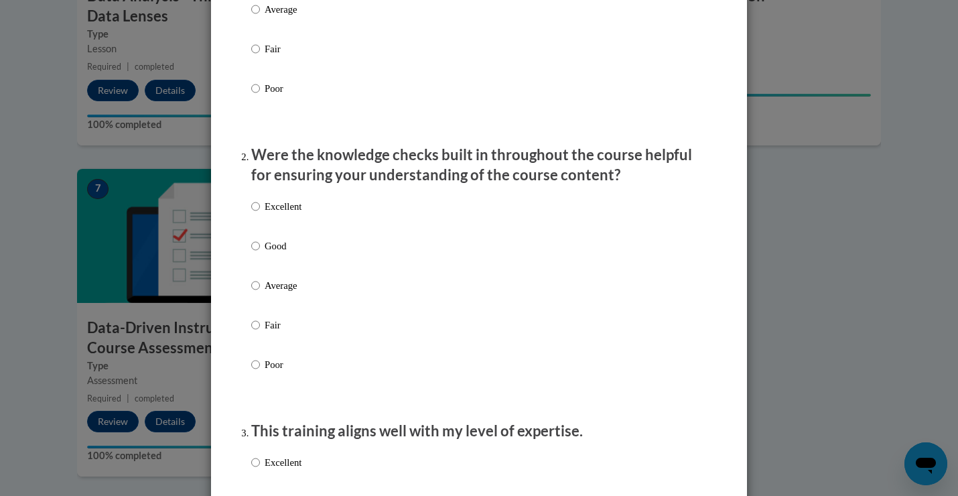
scroll to position [314, 0]
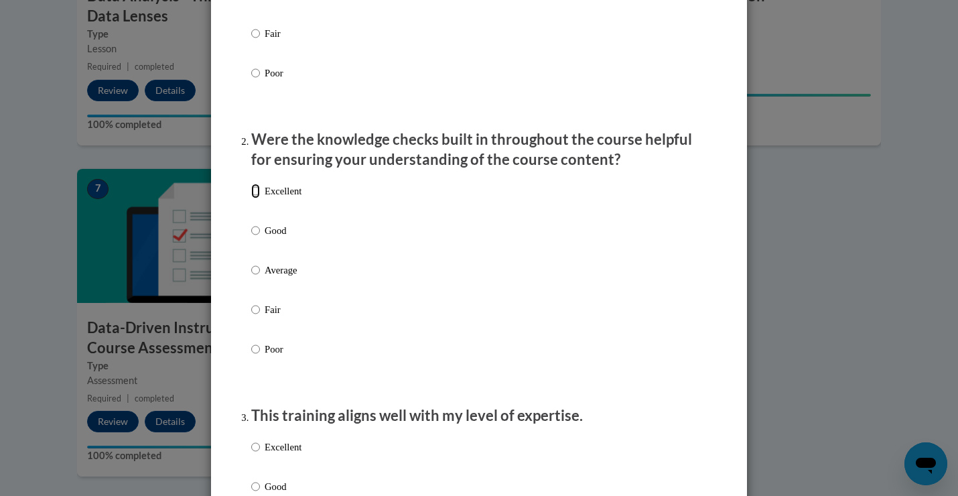
click at [256, 198] on input "Excellent" at bounding box center [255, 191] width 9 height 15
radio input "true"
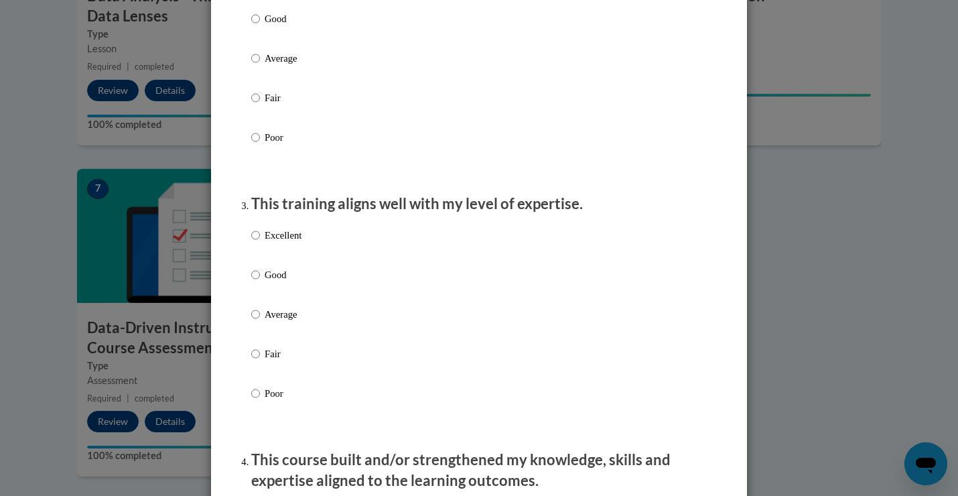
scroll to position [528, 0]
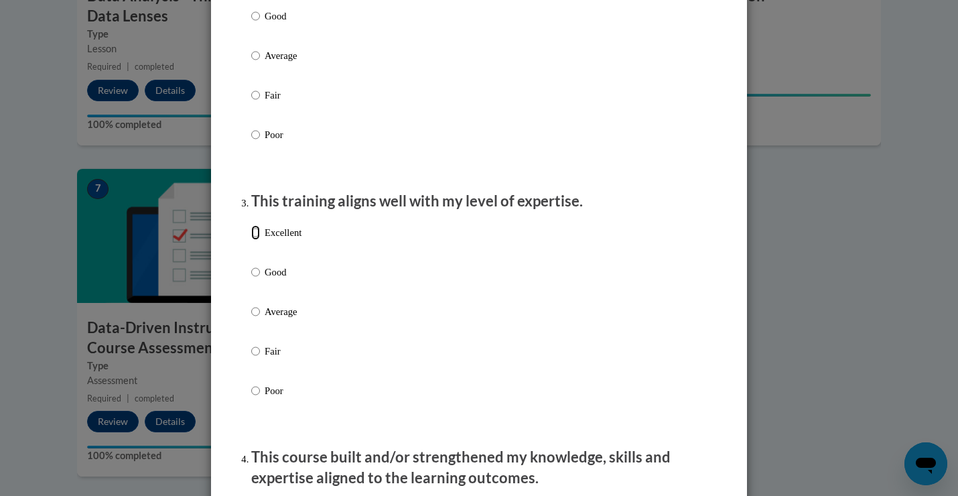
click at [255, 240] on input "Excellent" at bounding box center [255, 232] width 9 height 15
radio input "true"
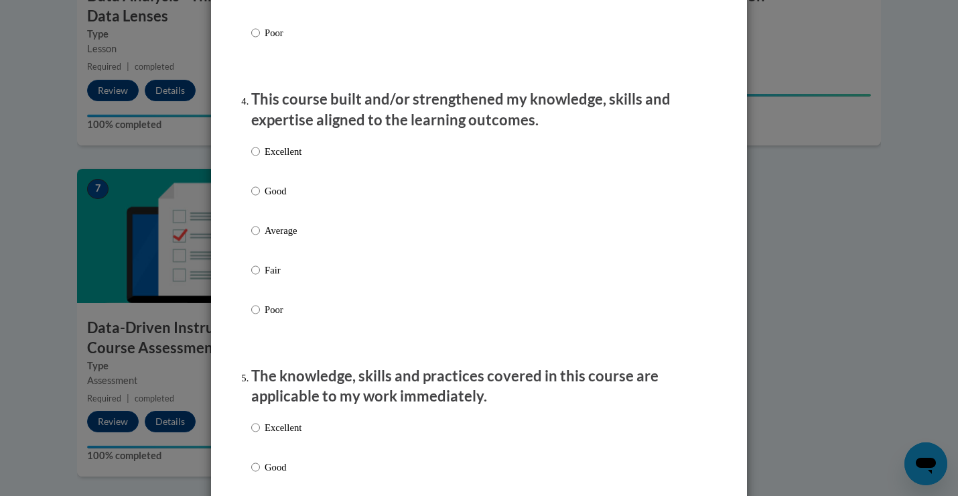
scroll to position [887, 0]
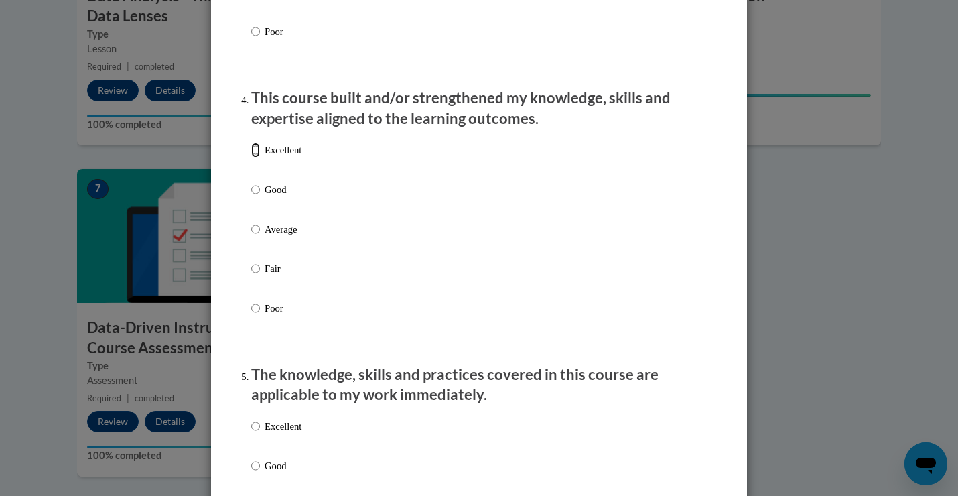
click at [256, 157] on input "Excellent" at bounding box center [255, 150] width 9 height 15
radio input "true"
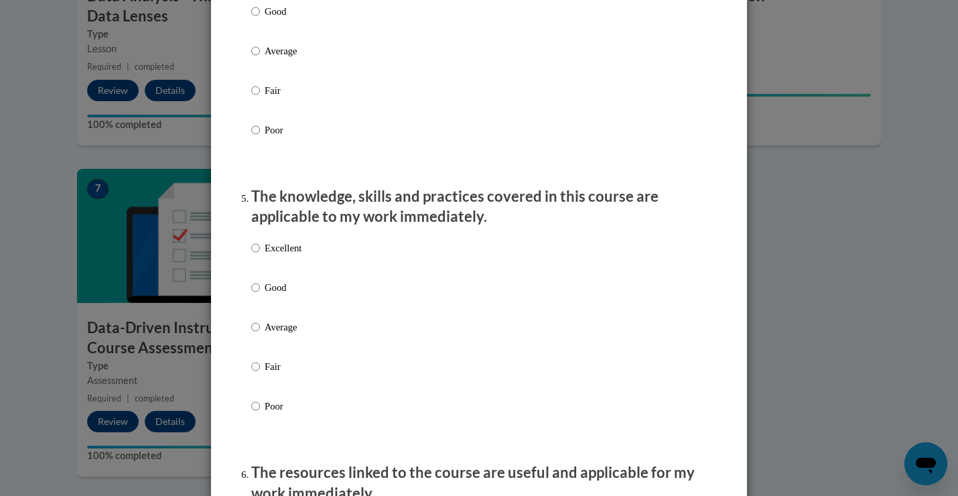
scroll to position [1083, 0]
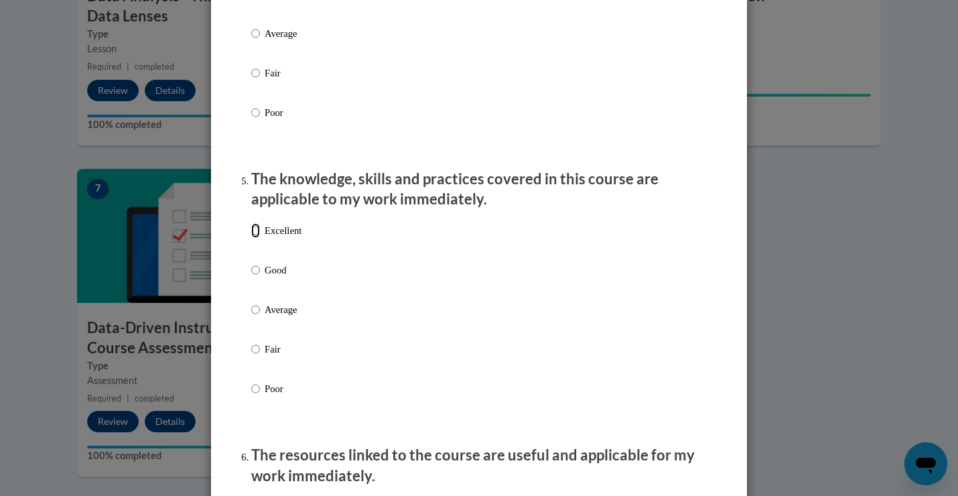
click at [255, 238] on input "Excellent" at bounding box center [255, 230] width 9 height 15
radio input "true"
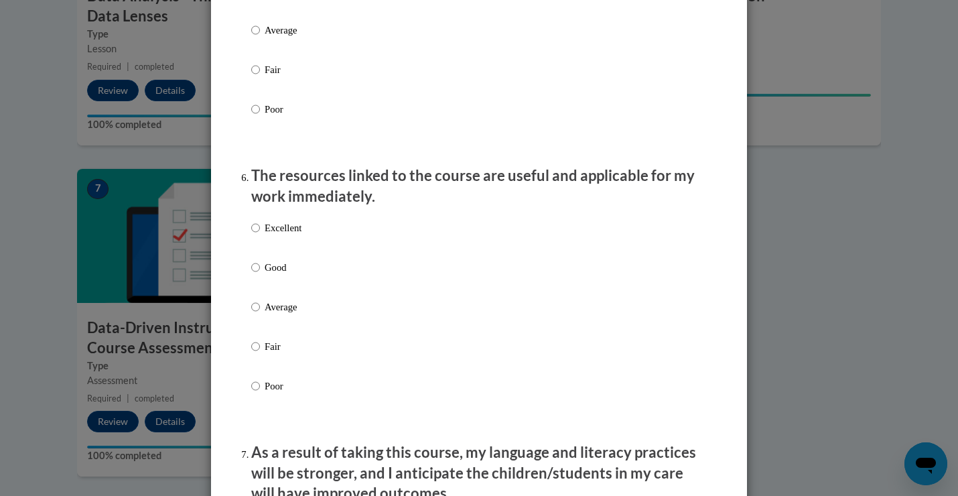
scroll to position [1368, 0]
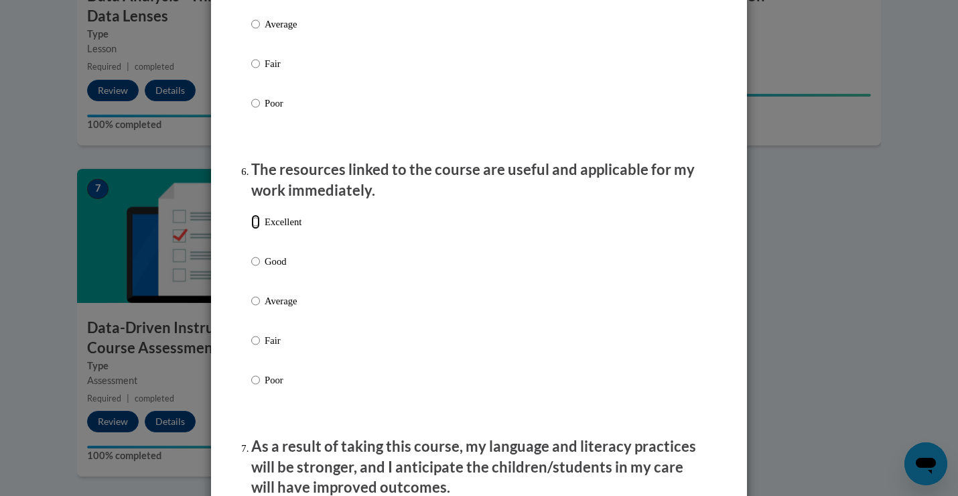
click at [255, 229] on input "Excellent" at bounding box center [255, 221] width 9 height 15
radio input "true"
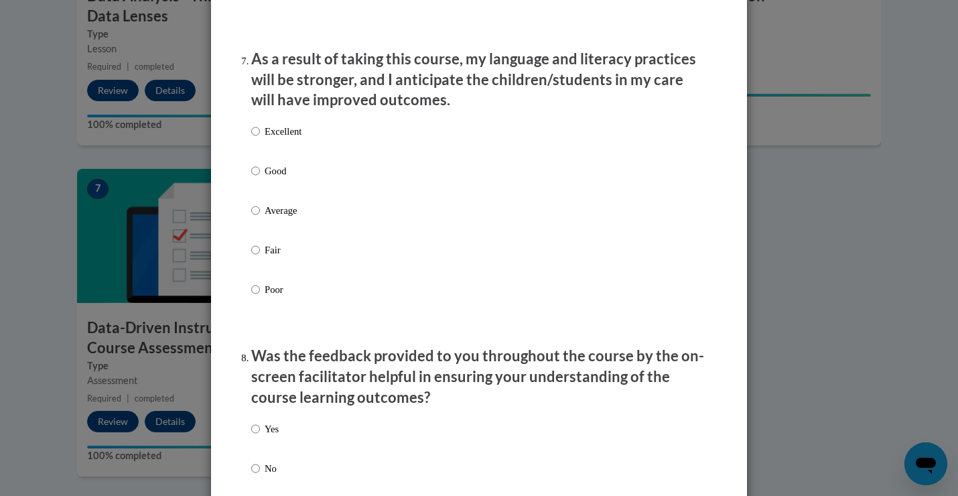
scroll to position [1758, 0]
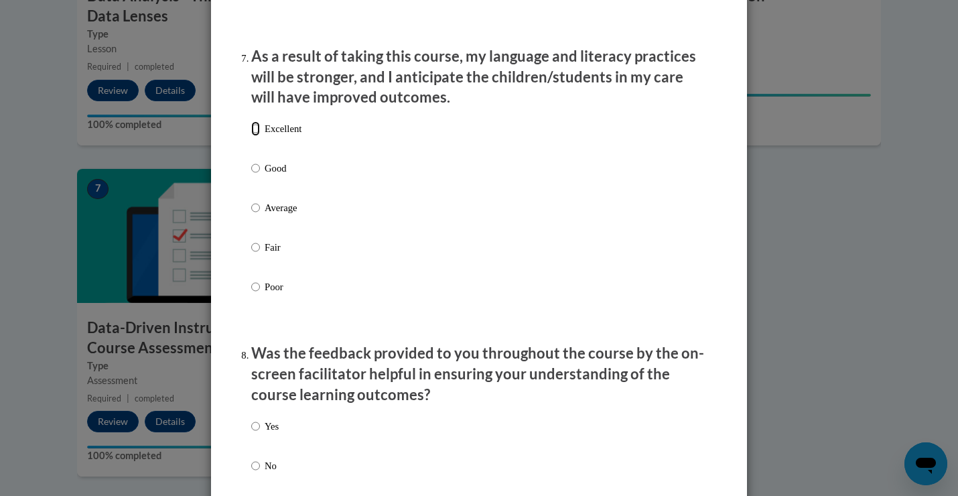
click at [255, 136] on input "Excellent" at bounding box center [255, 128] width 9 height 15
radio input "true"
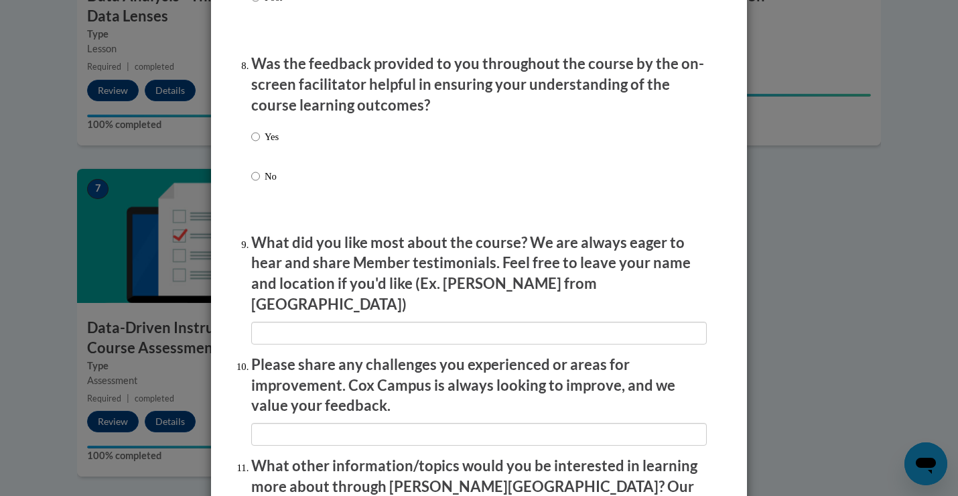
scroll to position [2049, 0]
click at [255, 143] on input "Yes" at bounding box center [255, 136] width 9 height 15
radio input "true"
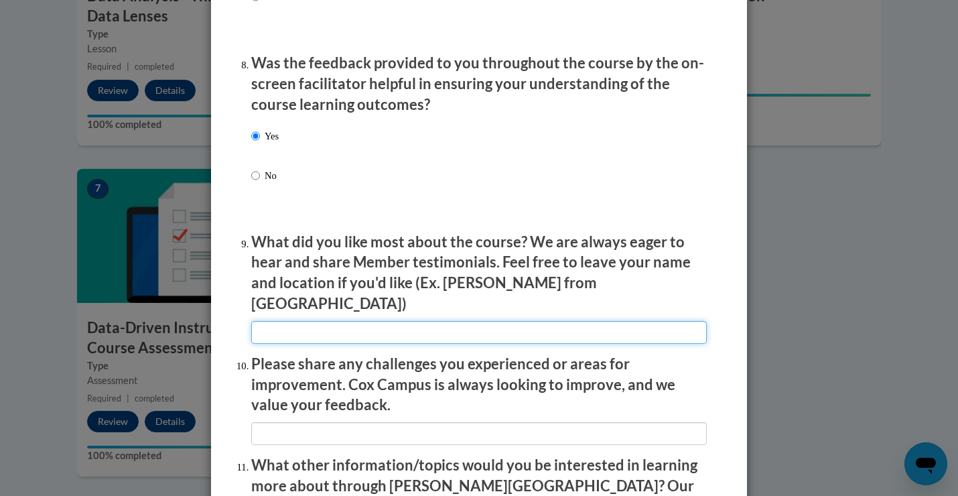
click at [342, 329] on input "textbox" at bounding box center [479, 332] width 456 height 23
type input "Short videos and interactive skill checks"
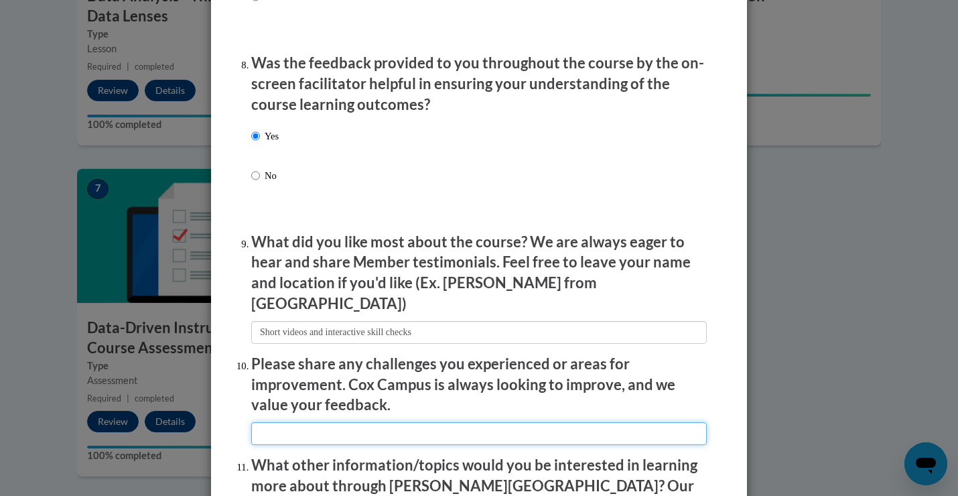
click at [318, 425] on input "textbox" at bounding box center [479, 433] width 456 height 23
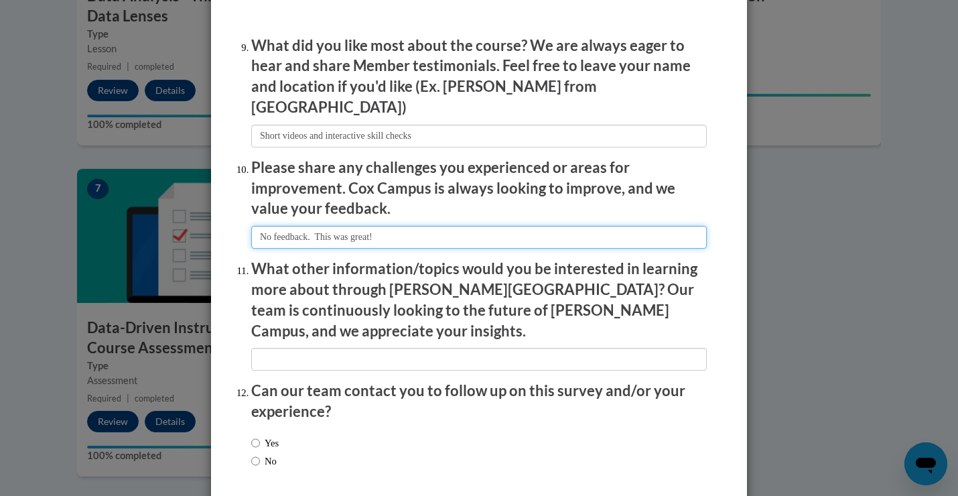
scroll to position [2254, 0]
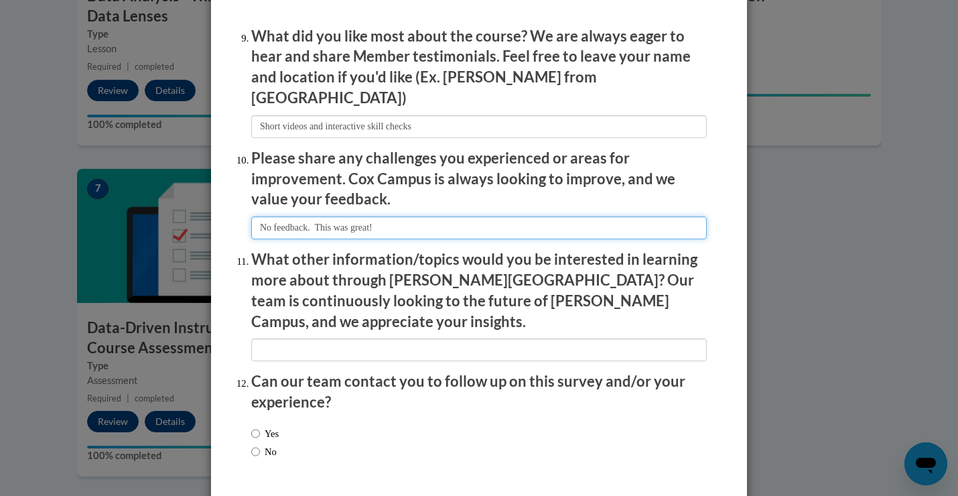
type input "No feedback. This was great!"
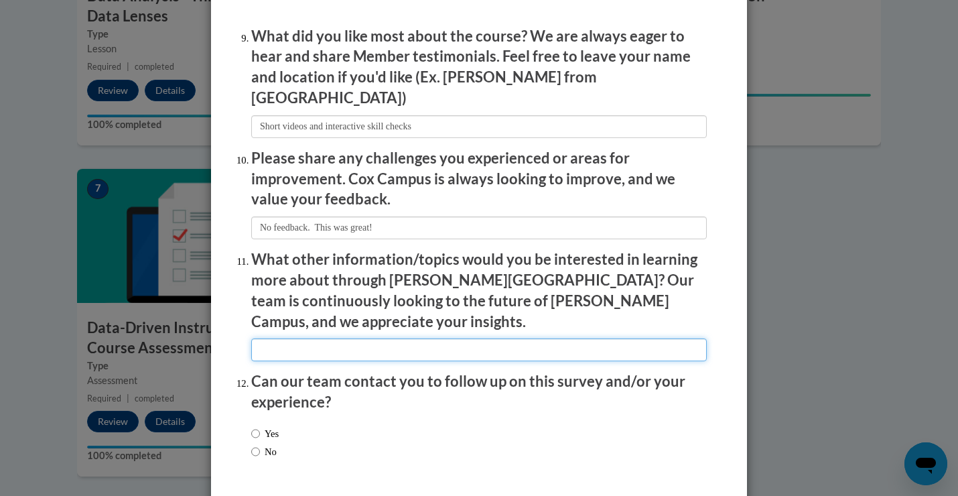
click at [334, 338] on input "textbox" at bounding box center [479, 349] width 456 height 23
type input "Fluency"
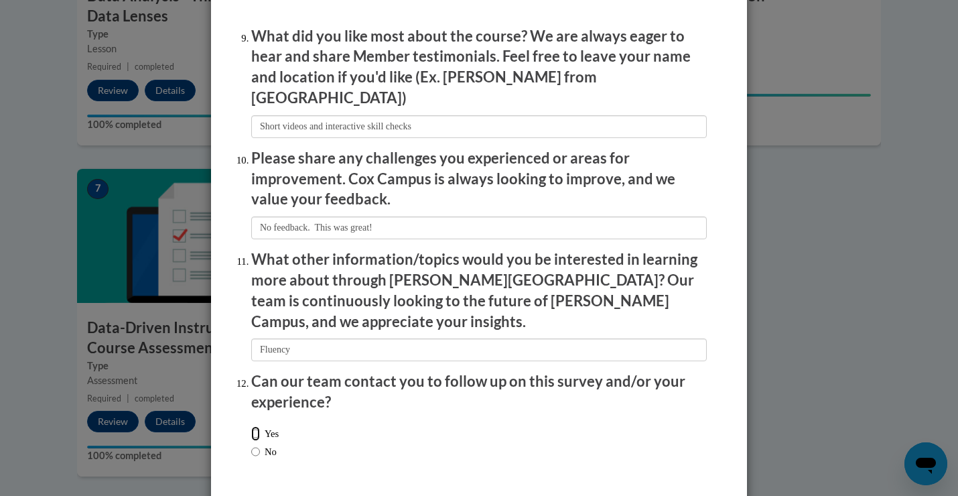
click at [255, 426] on input "Yes" at bounding box center [255, 433] width 9 height 15
radio input "true"
